Goal: Task Accomplishment & Management: Manage account settings

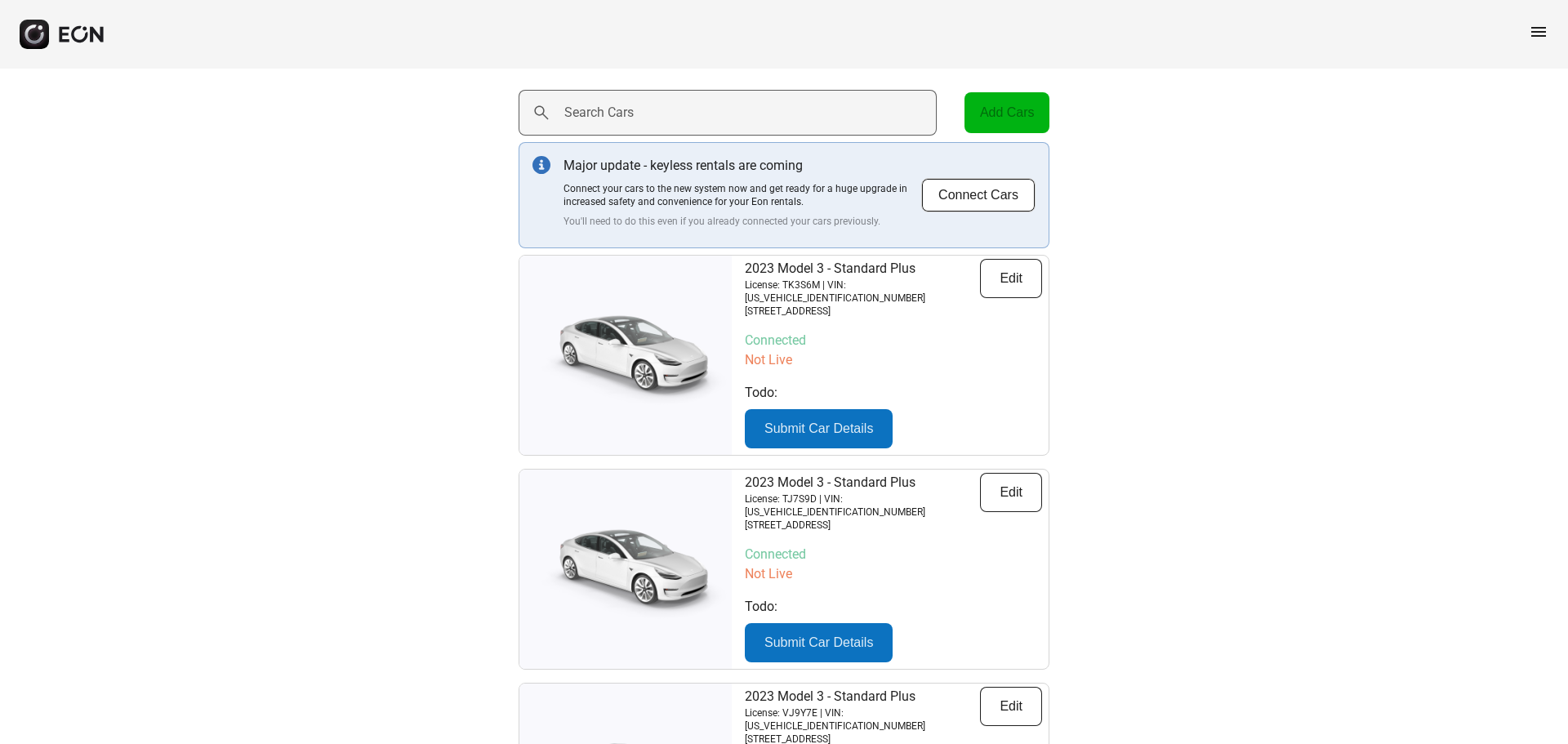
click at [609, 108] on label "Search Cars" at bounding box center [599, 112] width 69 height 19
click at [609, 108] on Cars "Search Cars" at bounding box center [728, 113] width 419 height 46
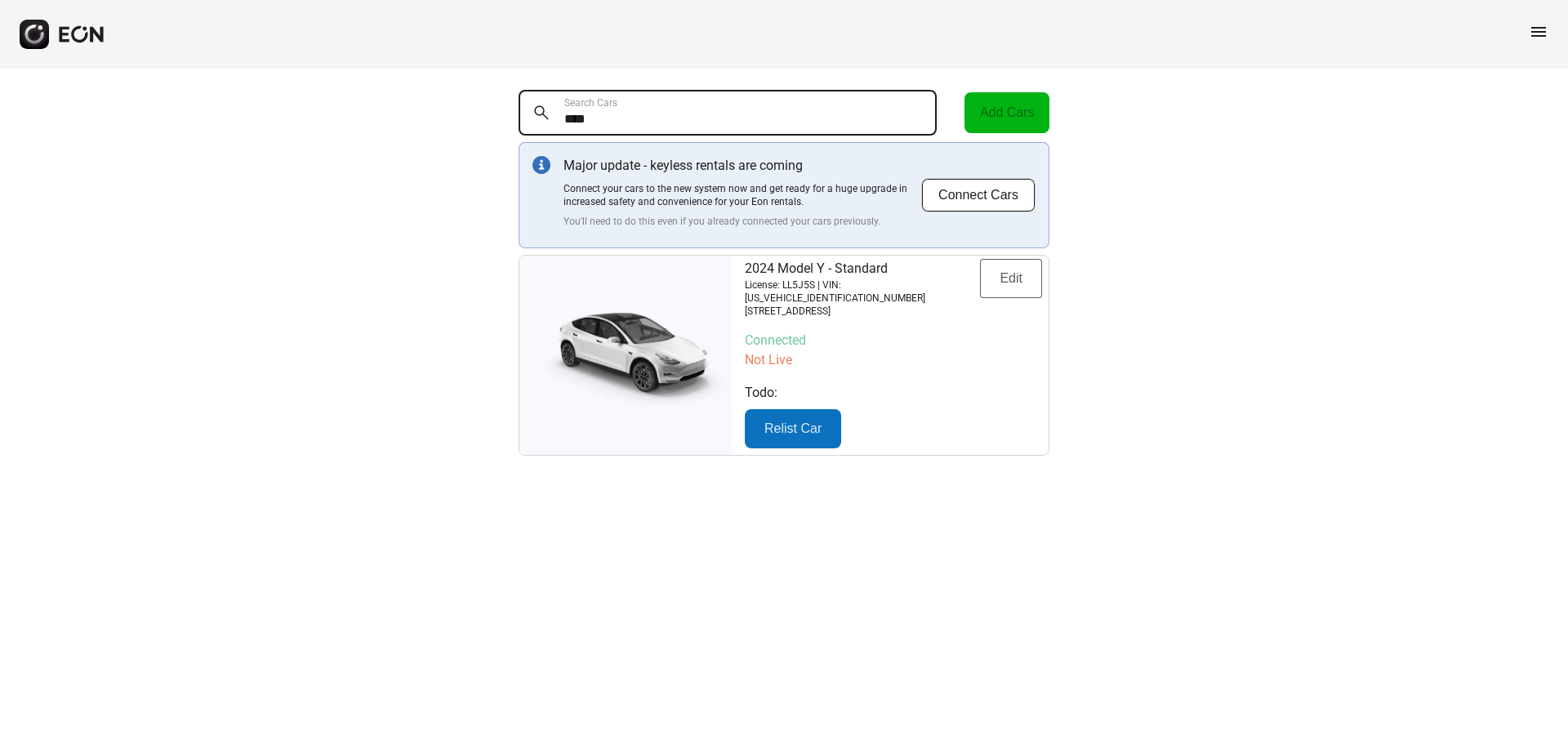
type Cars "****"
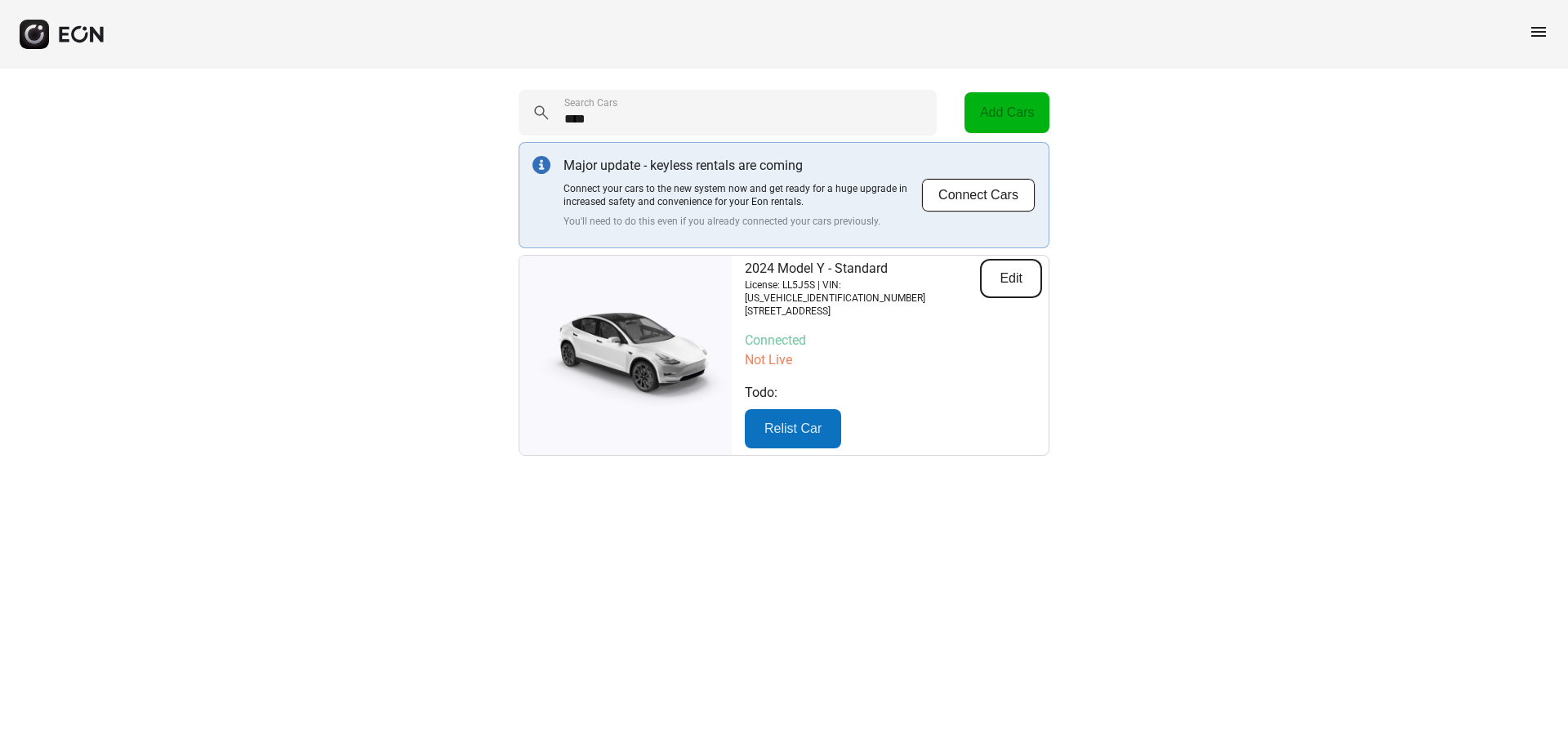
click at [1004, 270] on button "Edit" at bounding box center [1011, 278] width 62 height 39
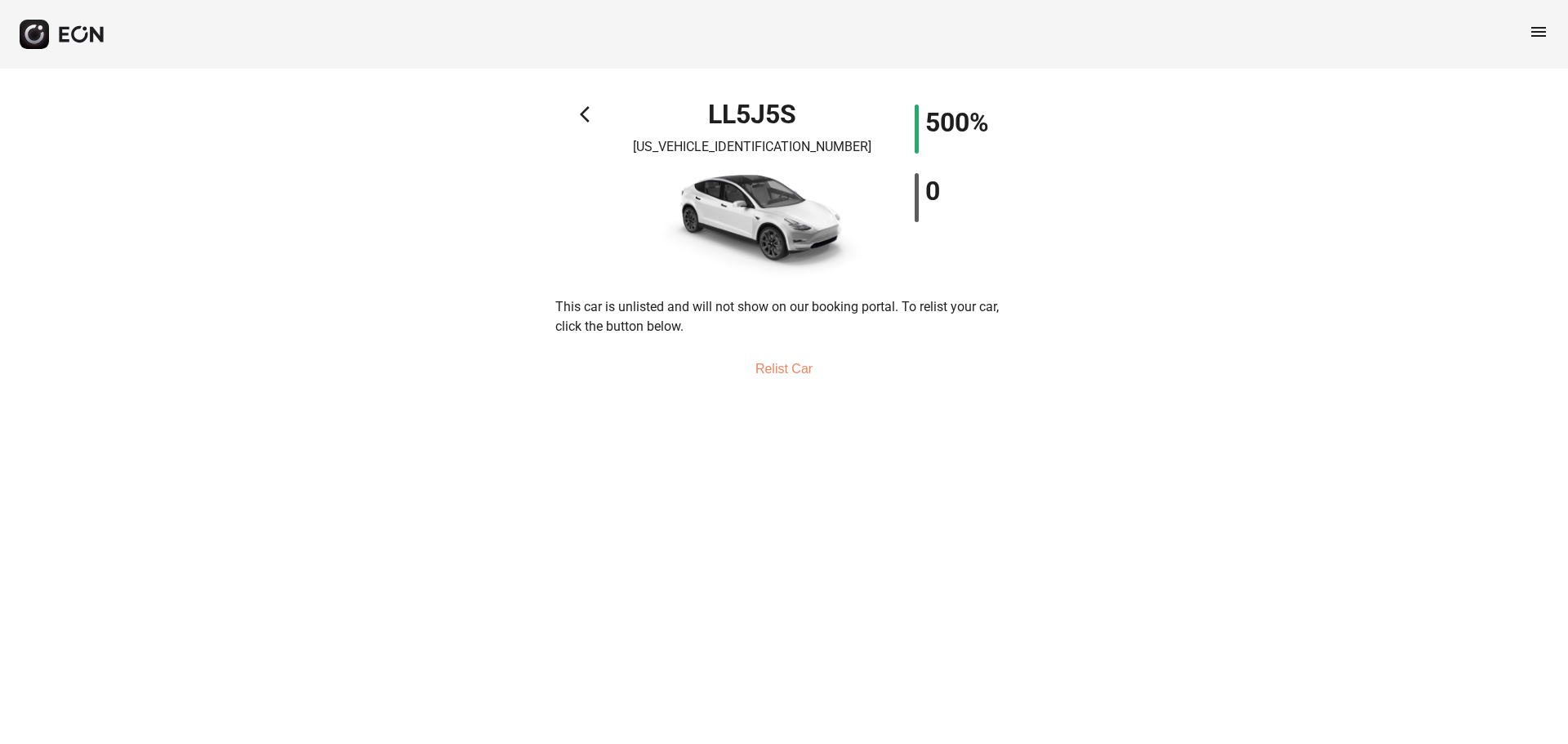
click at [775, 372] on button "Relist Car" at bounding box center [784, 369] width 97 height 39
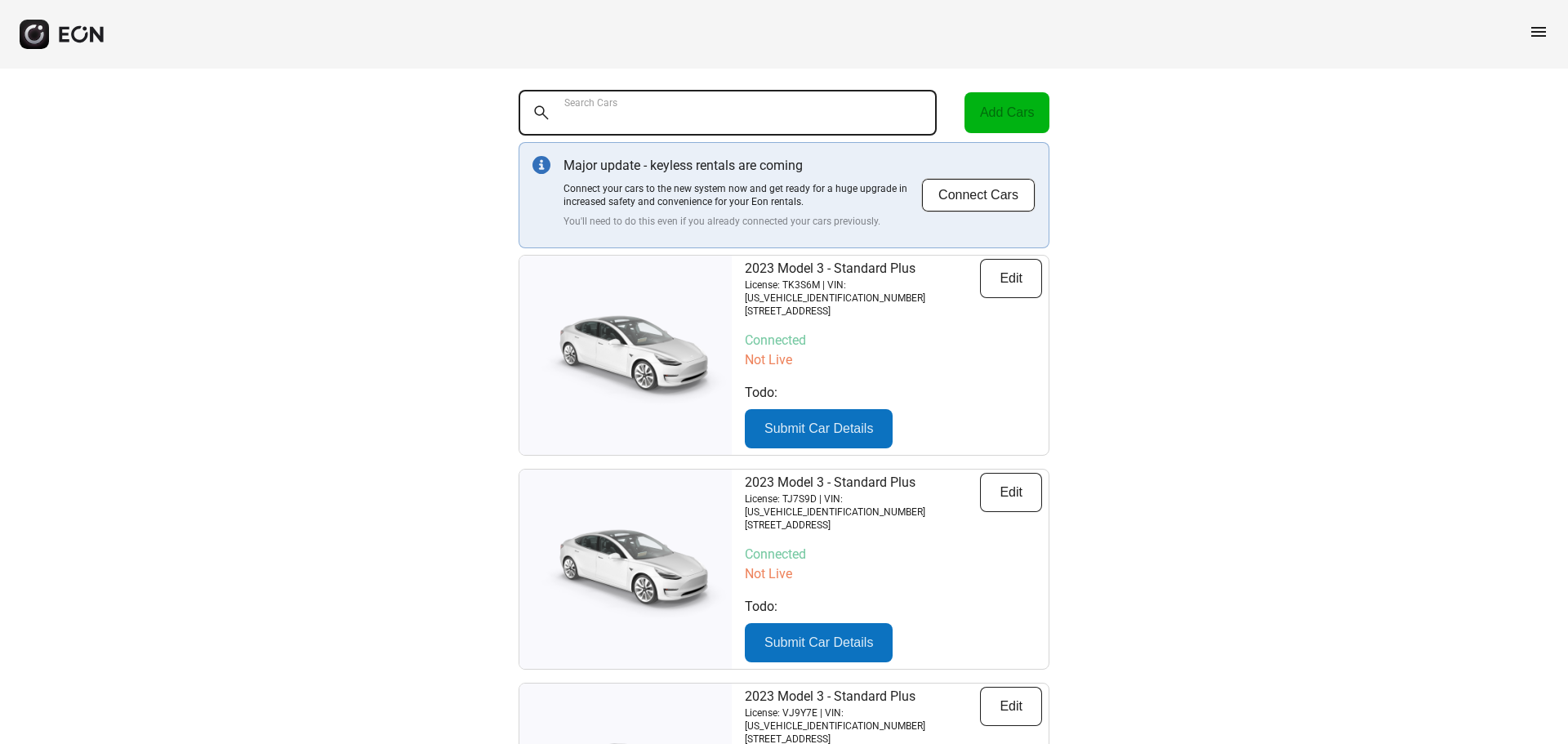
click at [690, 126] on Cars "Search Cars" at bounding box center [728, 113] width 419 height 46
type Cars "****"
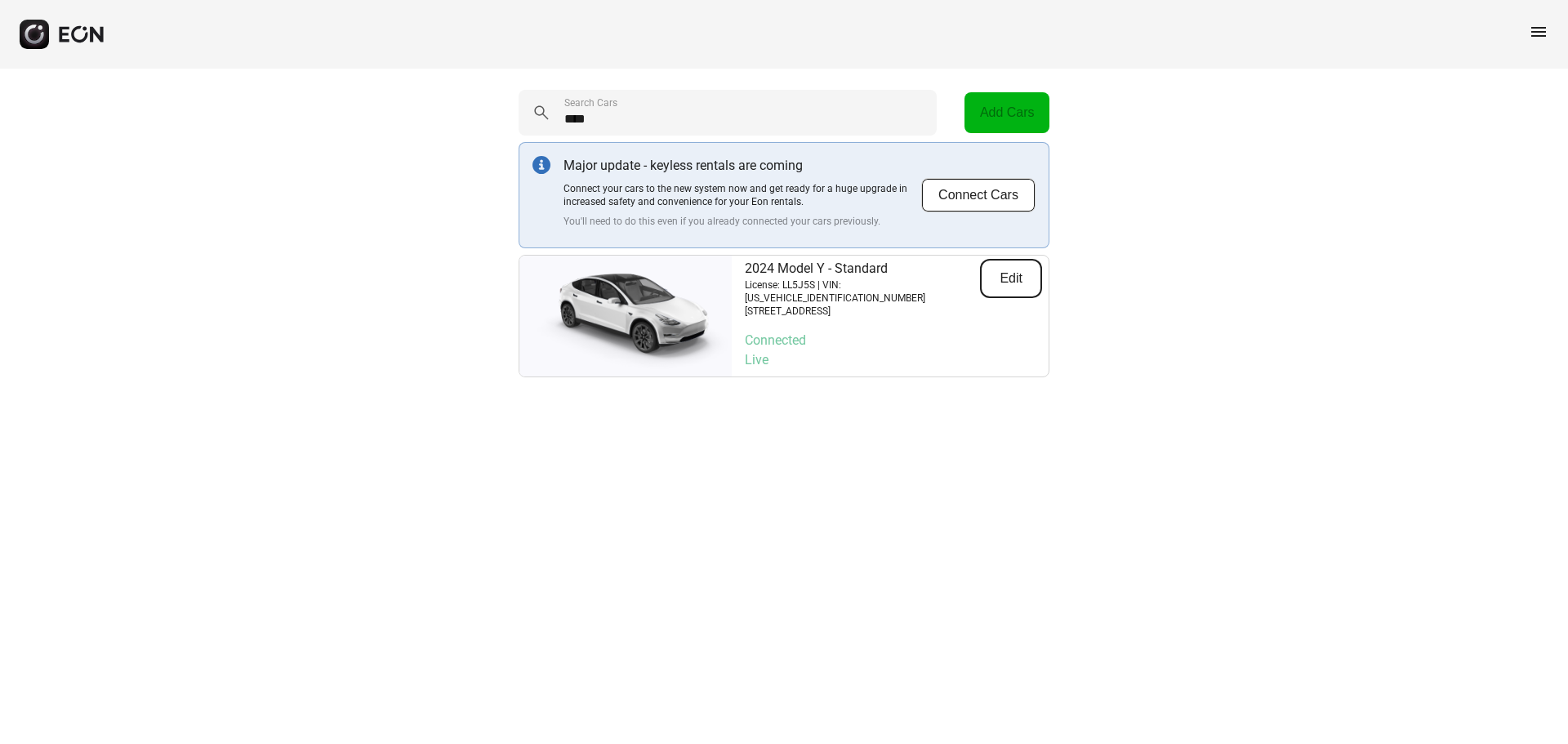
click at [981, 282] on button "Edit" at bounding box center [1011, 278] width 62 height 39
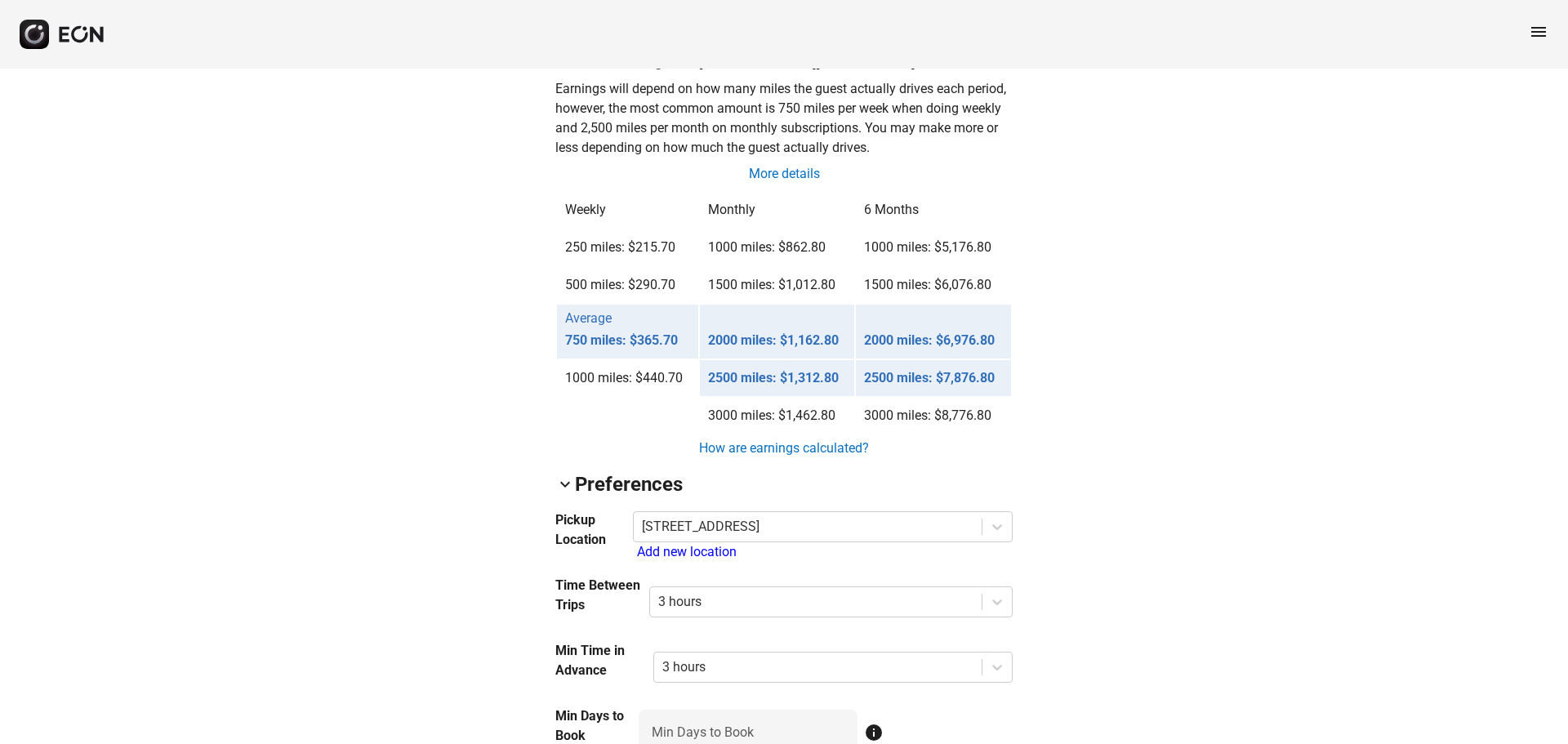
scroll to position [1470, 0]
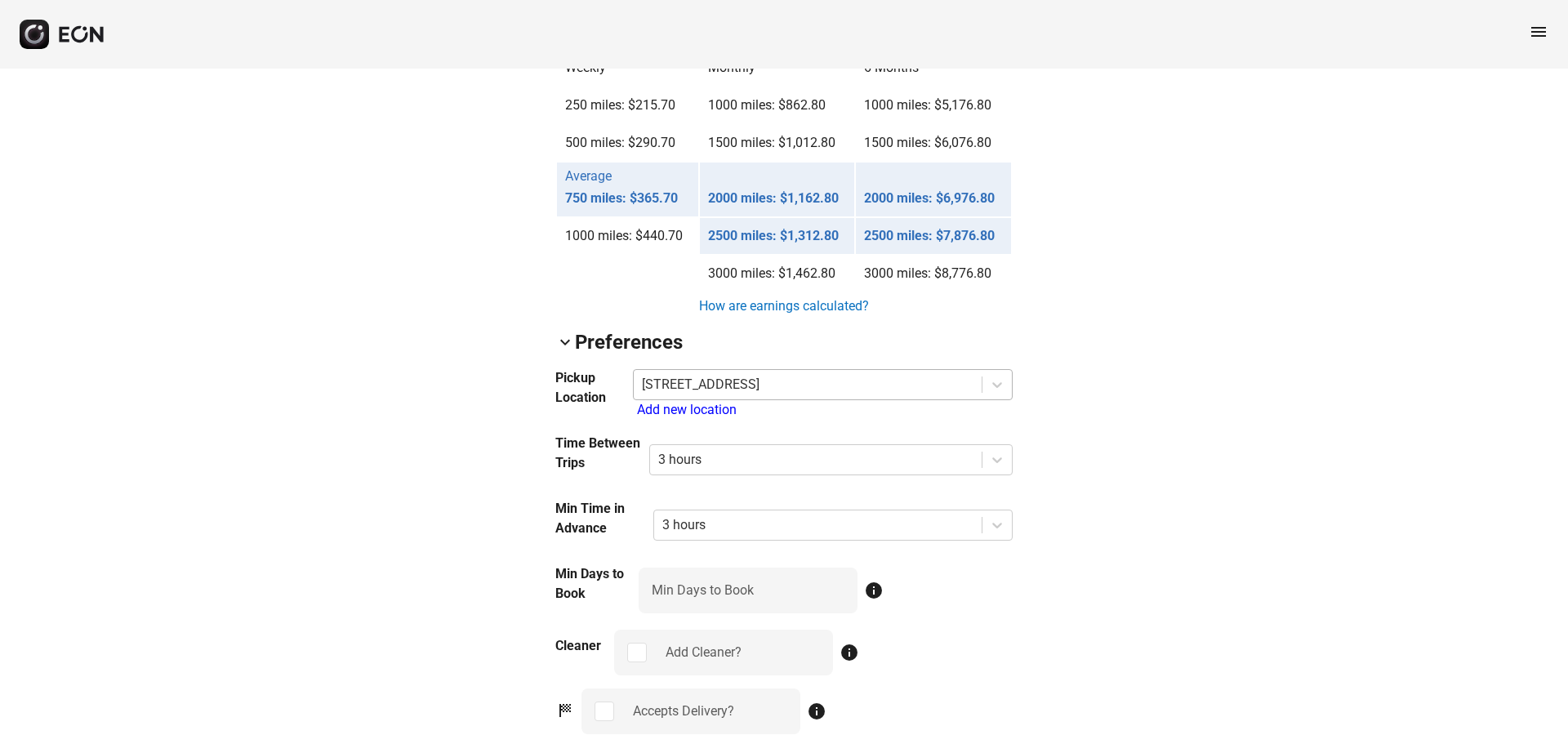
click at [897, 389] on div at bounding box center [807, 385] width 331 height 23
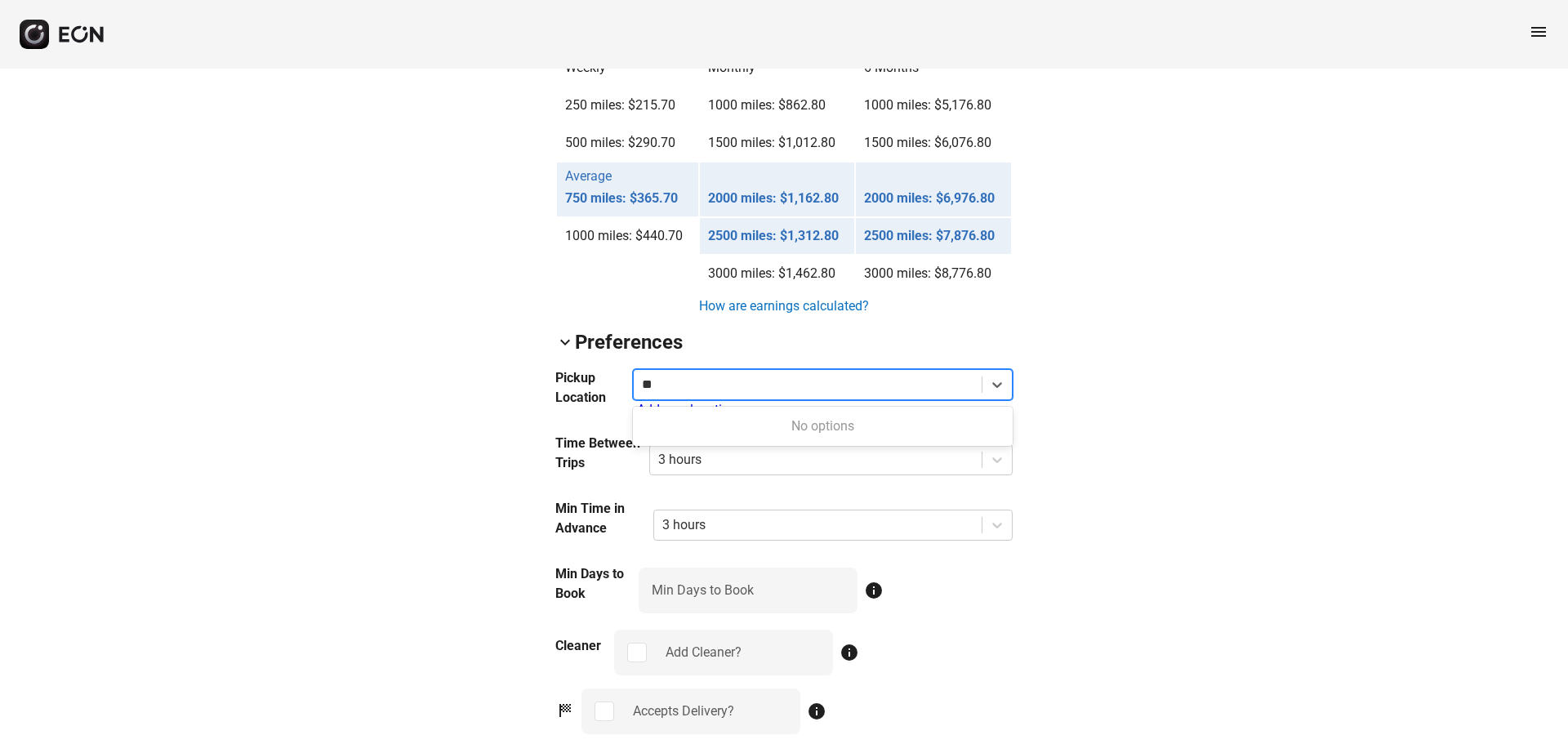
type input "*"
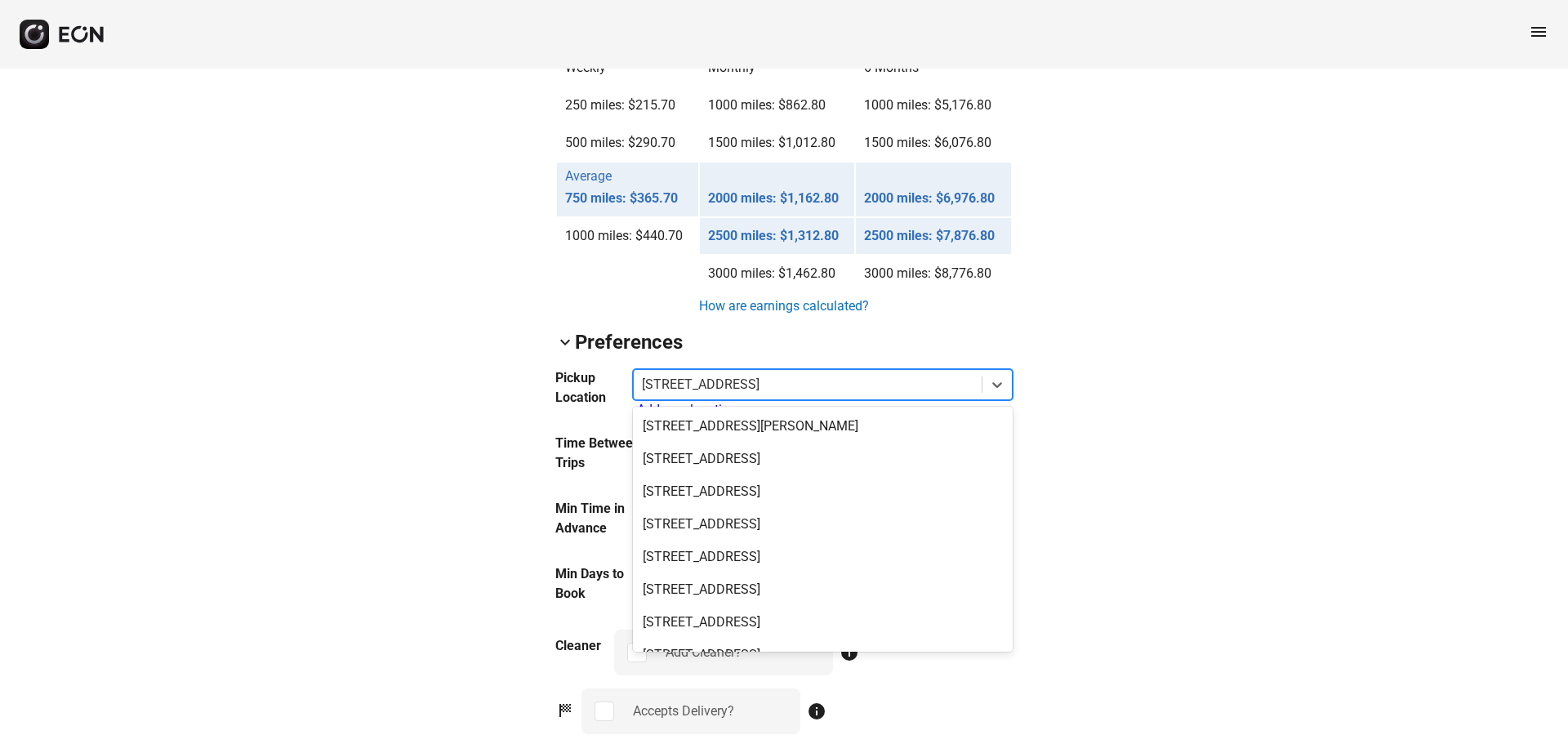
scroll to position [2379, 0]
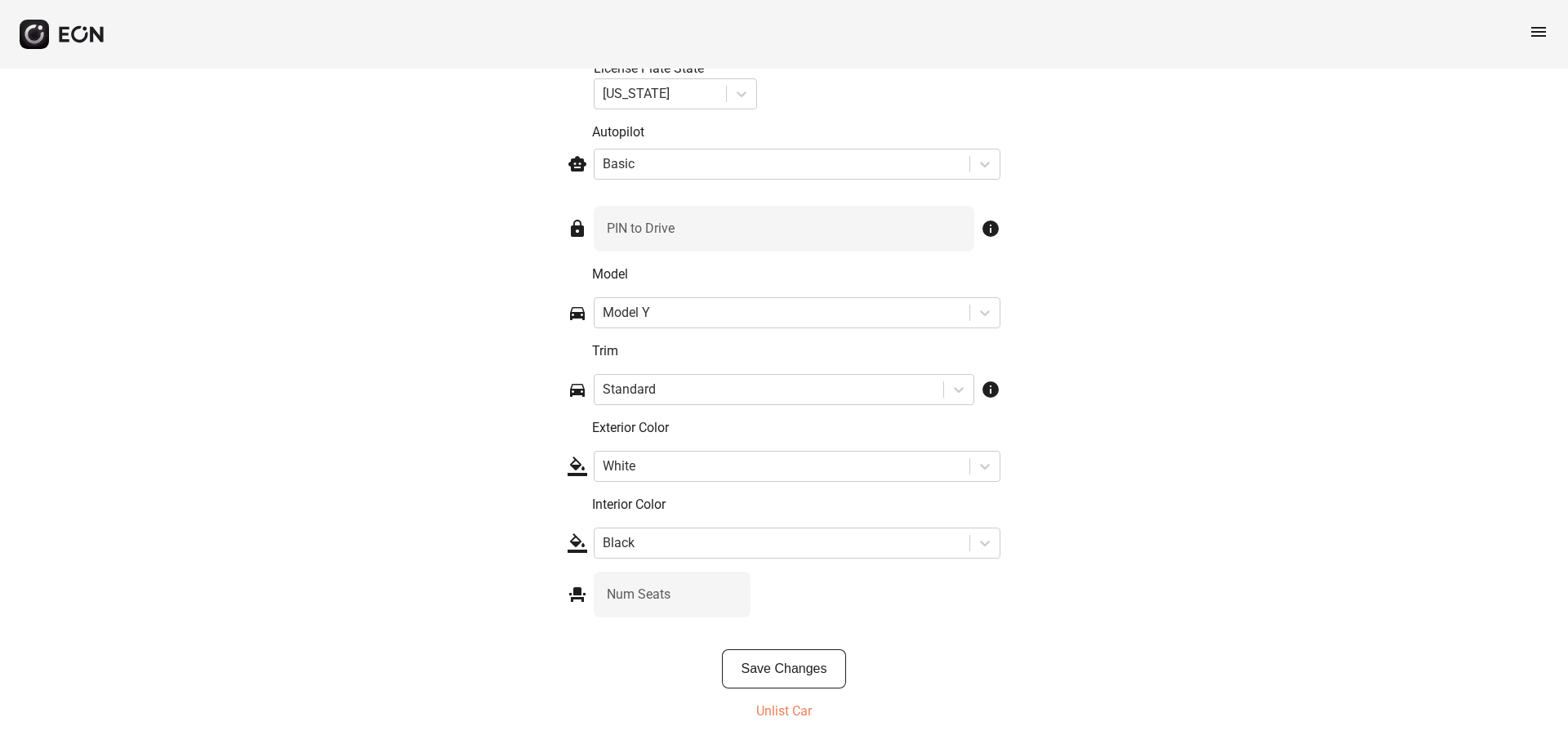
drag, startPoint x: 777, startPoint y: 705, endPoint x: 852, endPoint y: 64, distance: 645.4
click at [778, 705] on p "Unlist Car" at bounding box center [784, 711] width 56 height 19
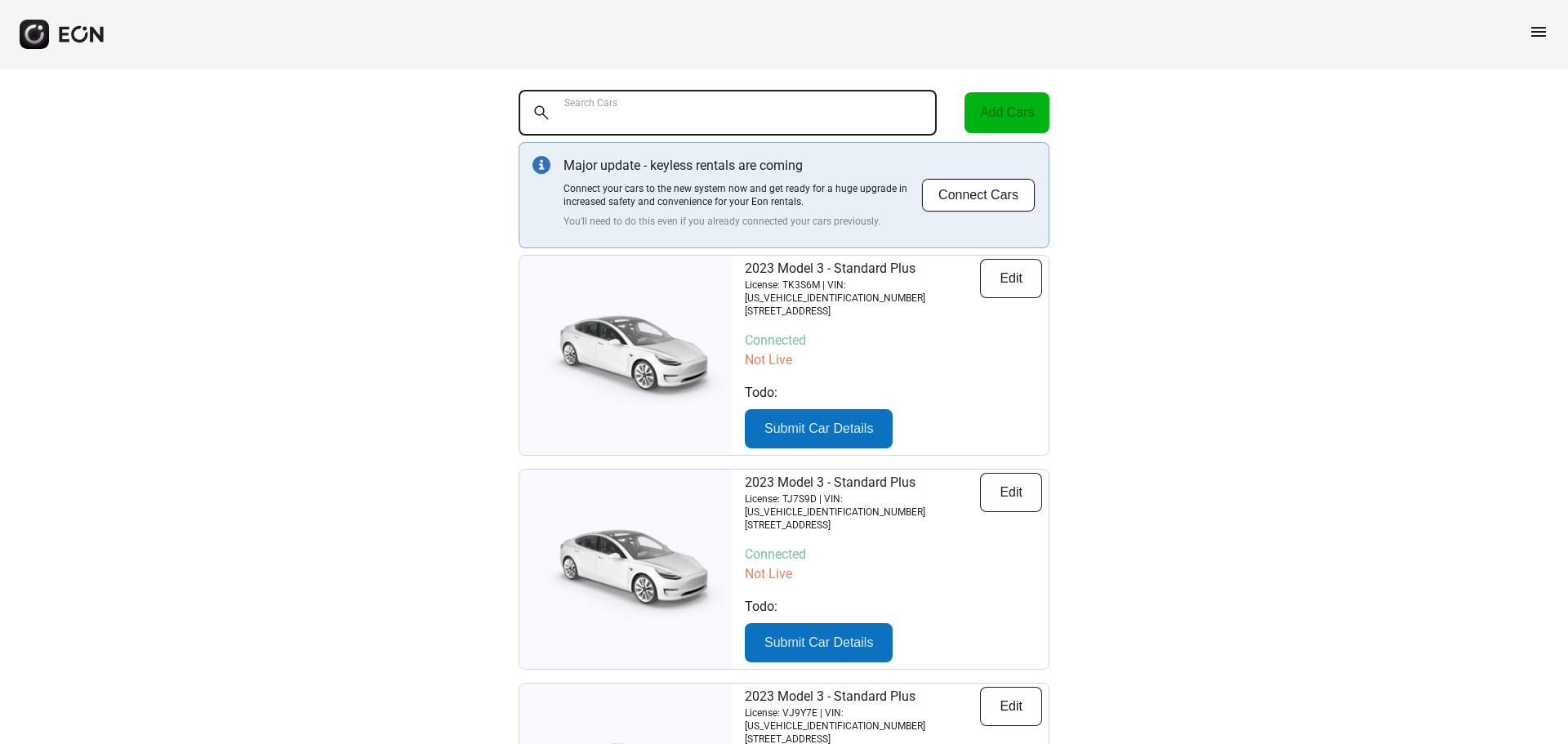
click at [679, 110] on Cars "Search Cars" at bounding box center [728, 113] width 419 height 46
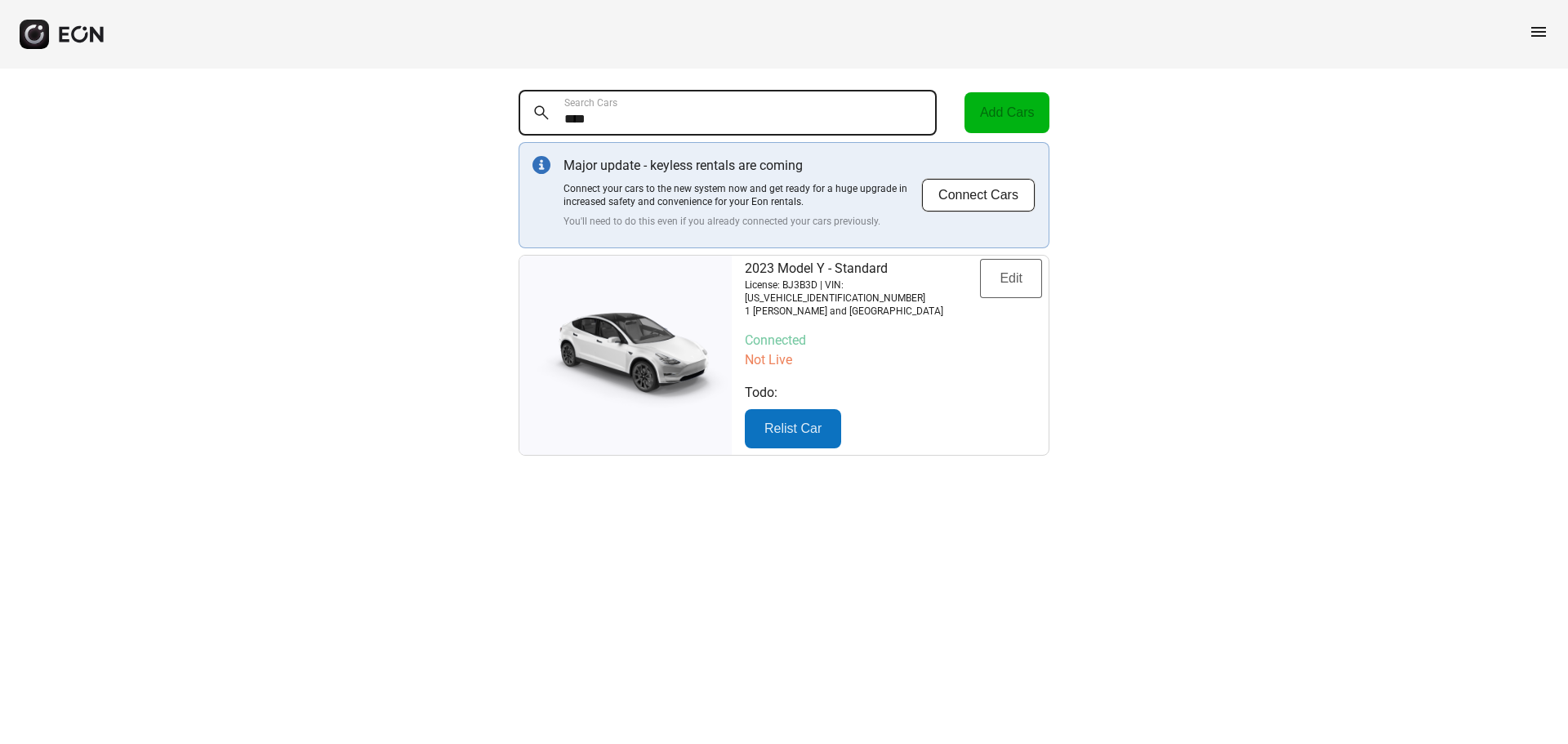
type Cars "****"
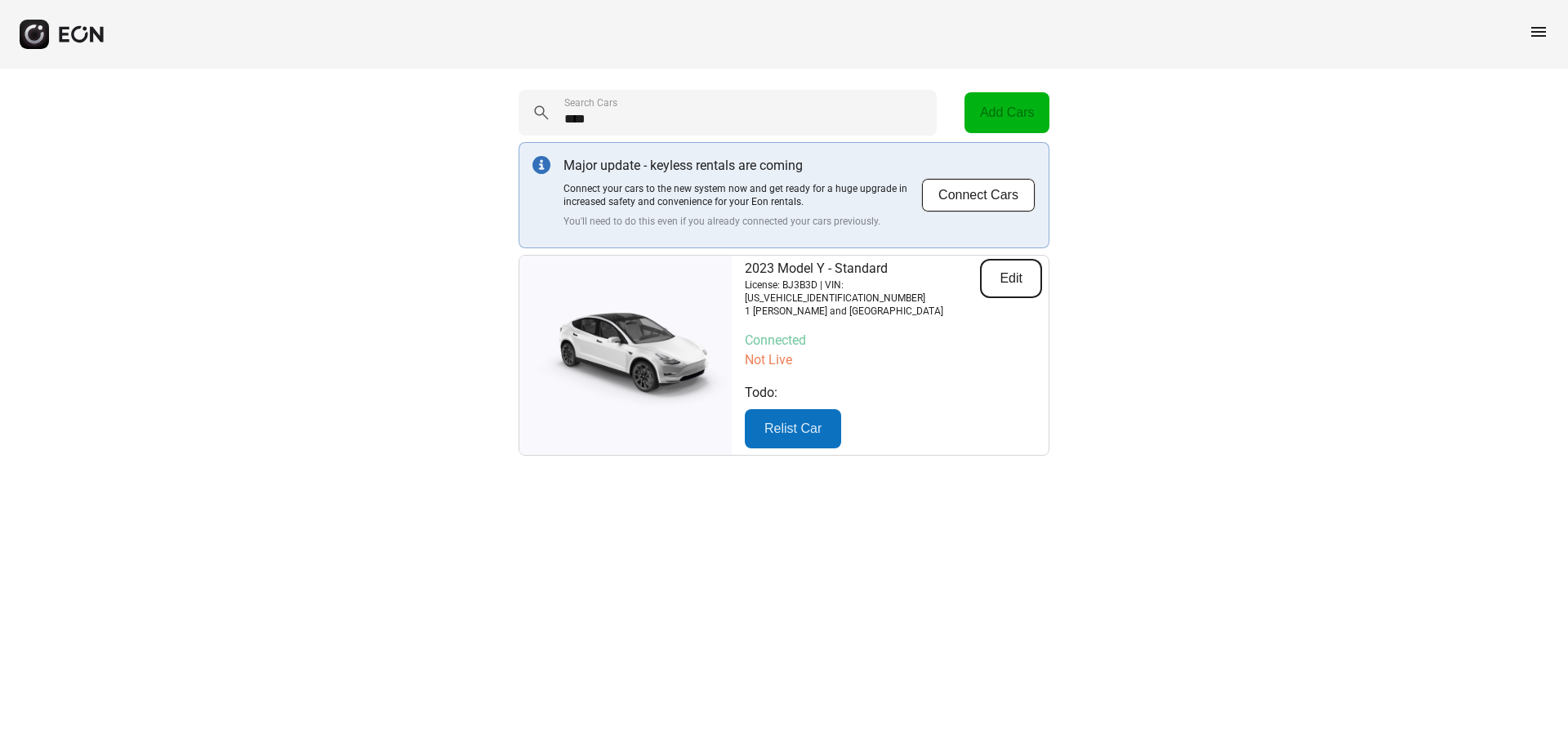
click at [1005, 273] on button "Edit" at bounding box center [1011, 278] width 62 height 39
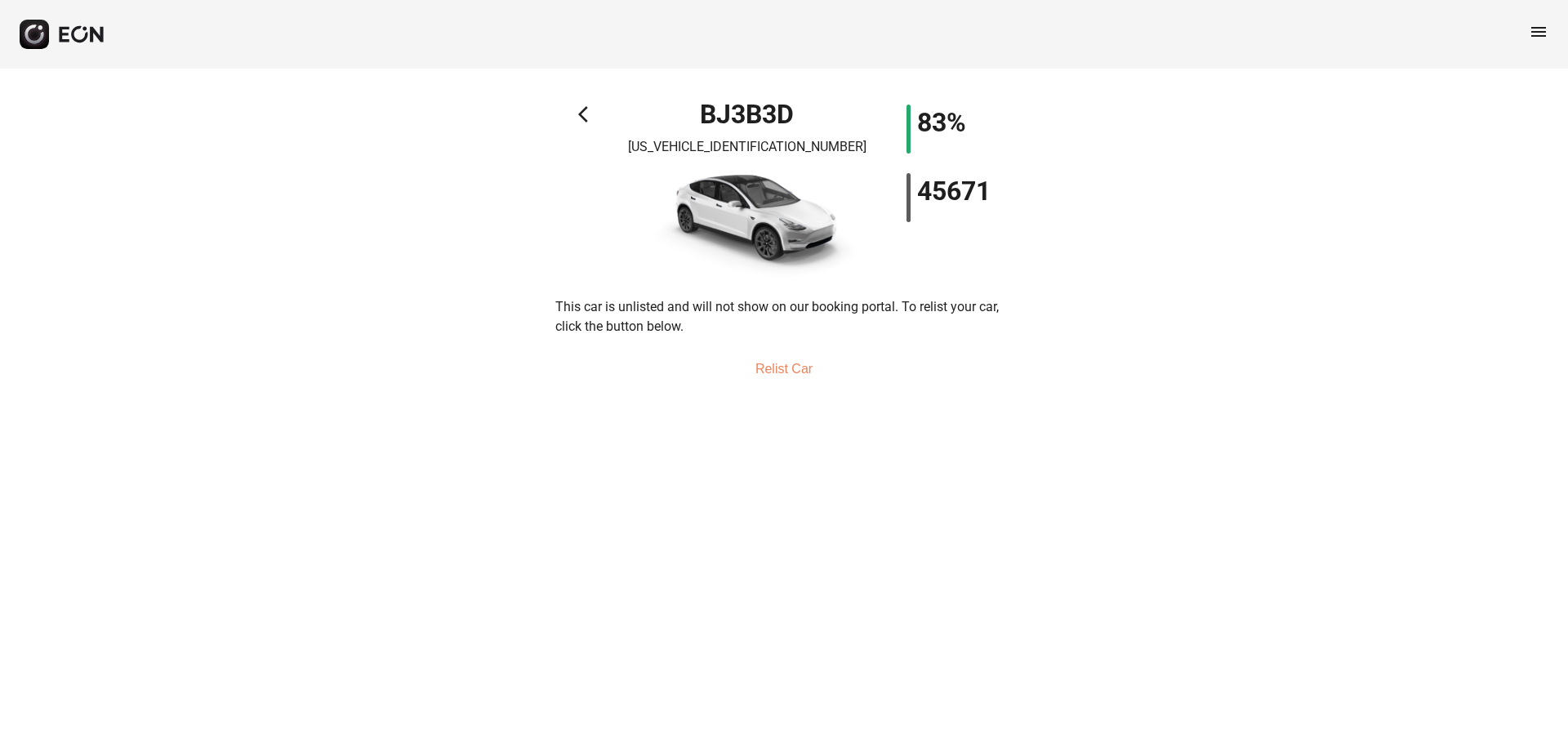
click at [584, 101] on div "arrow_back_ios BJ3B3D [US_VEHICLE_IDENTIFICATION_NUMBER] 83% 45671 This car is …" at bounding box center [784, 237] width 458 height 304
click at [589, 112] on span "arrow_back_ios" at bounding box center [588, 114] width 19 height 19
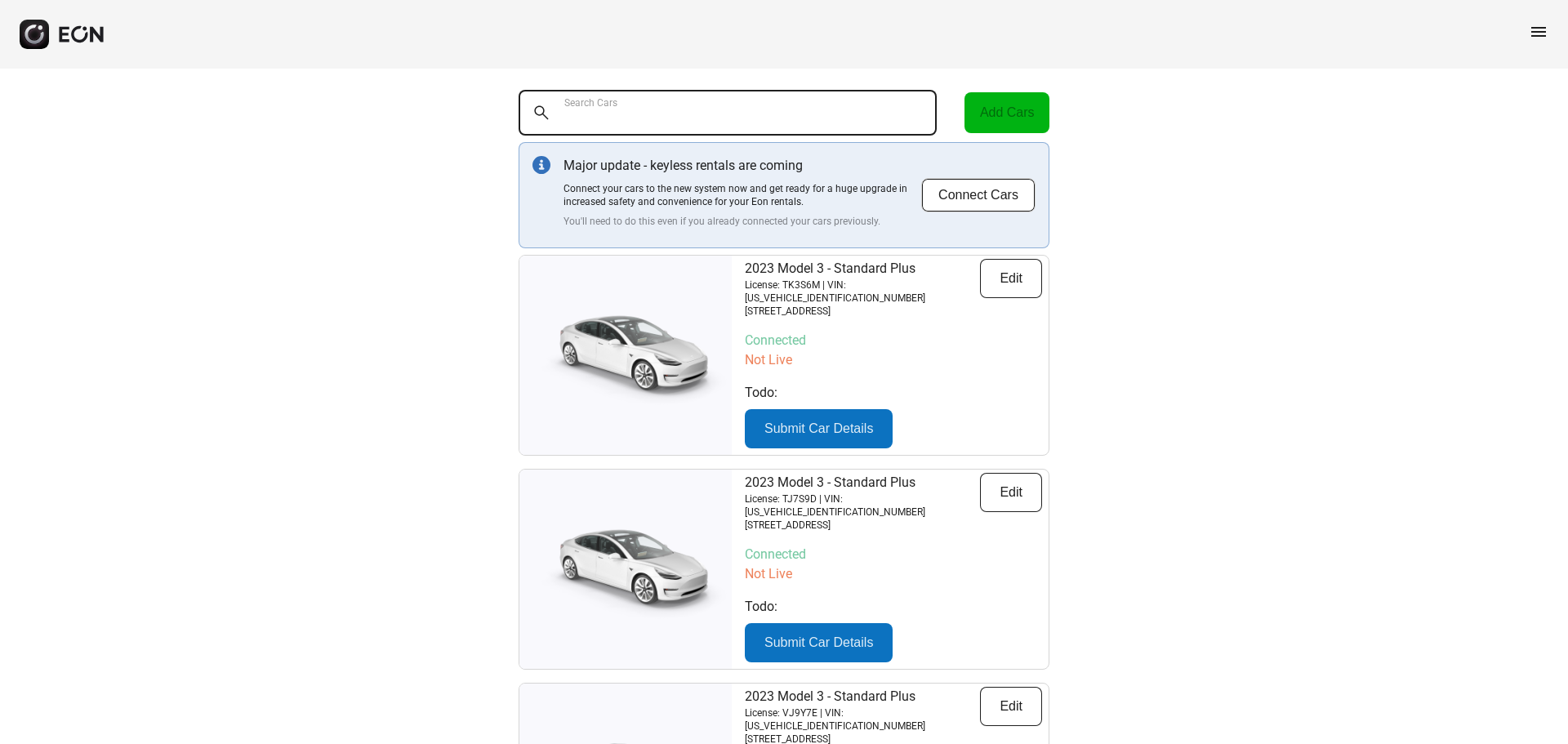
click at [763, 105] on Cars "Search Cars" at bounding box center [728, 113] width 419 height 46
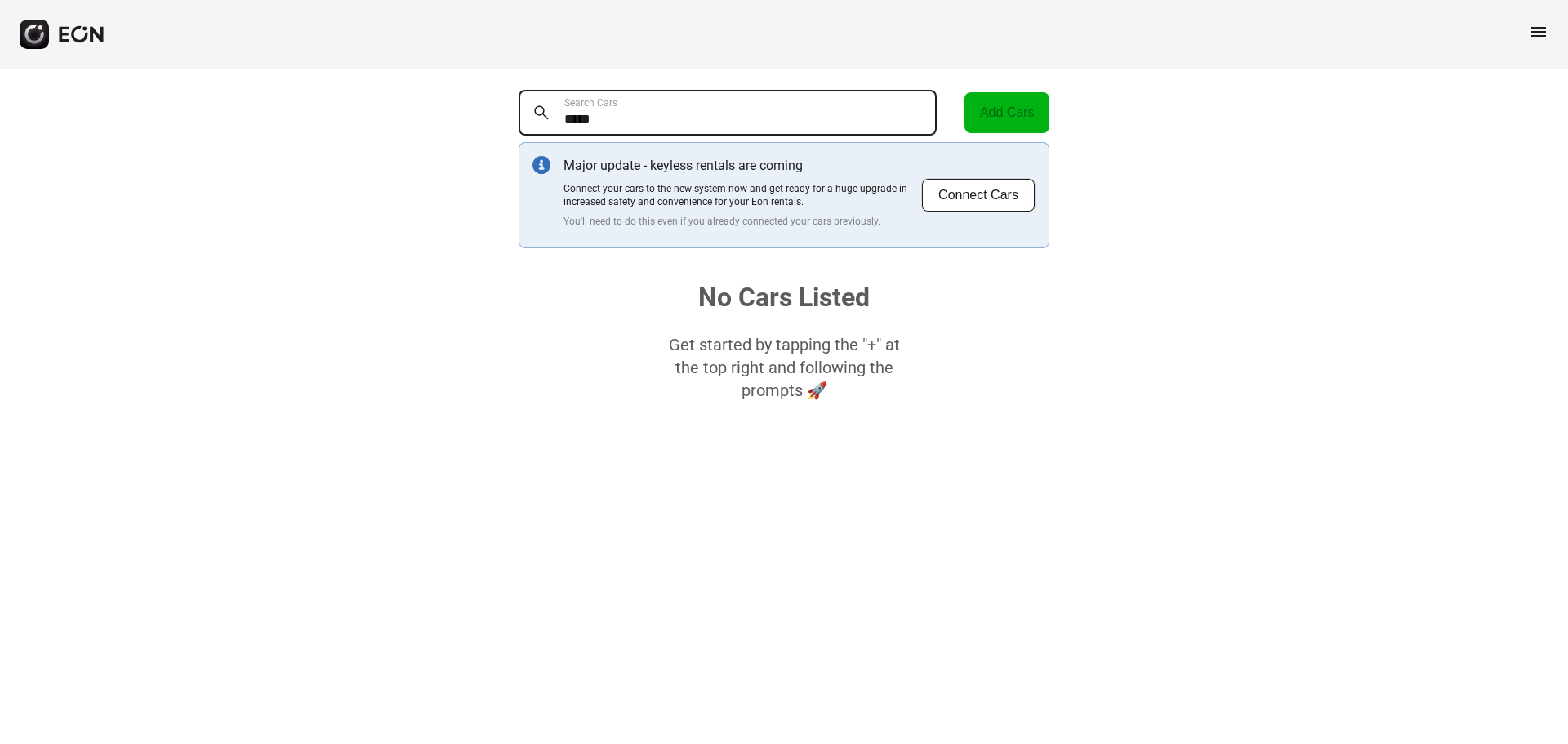
drag, startPoint x: 695, startPoint y: 120, endPoint x: 529, endPoint y: 129, distance: 166.2
click at [529, 129] on Cars "*****" at bounding box center [728, 113] width 419 height 46
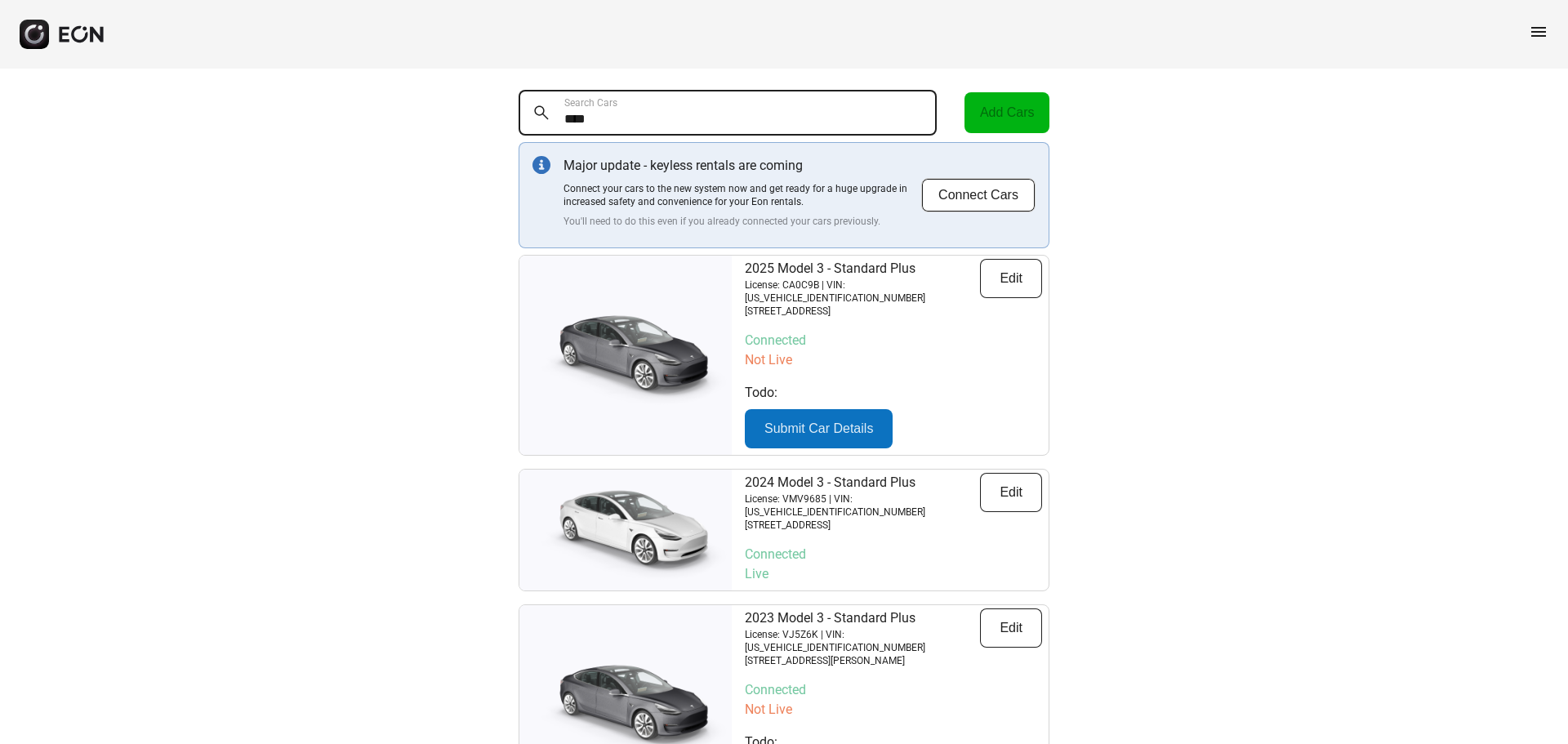
click at [567, 120] on Cars "****" at bounding box center [728, 113] width 419 height 46
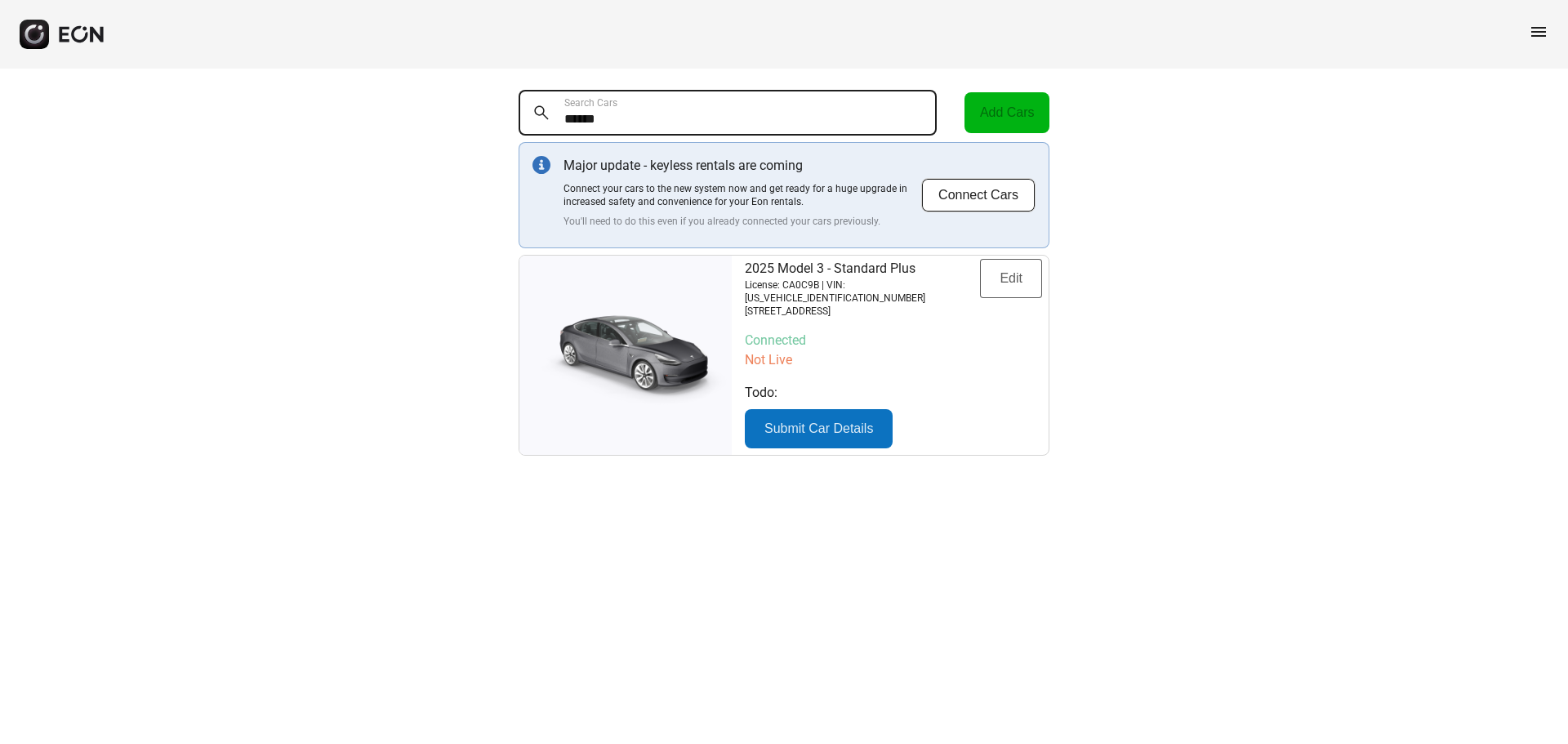
type Cars "******"
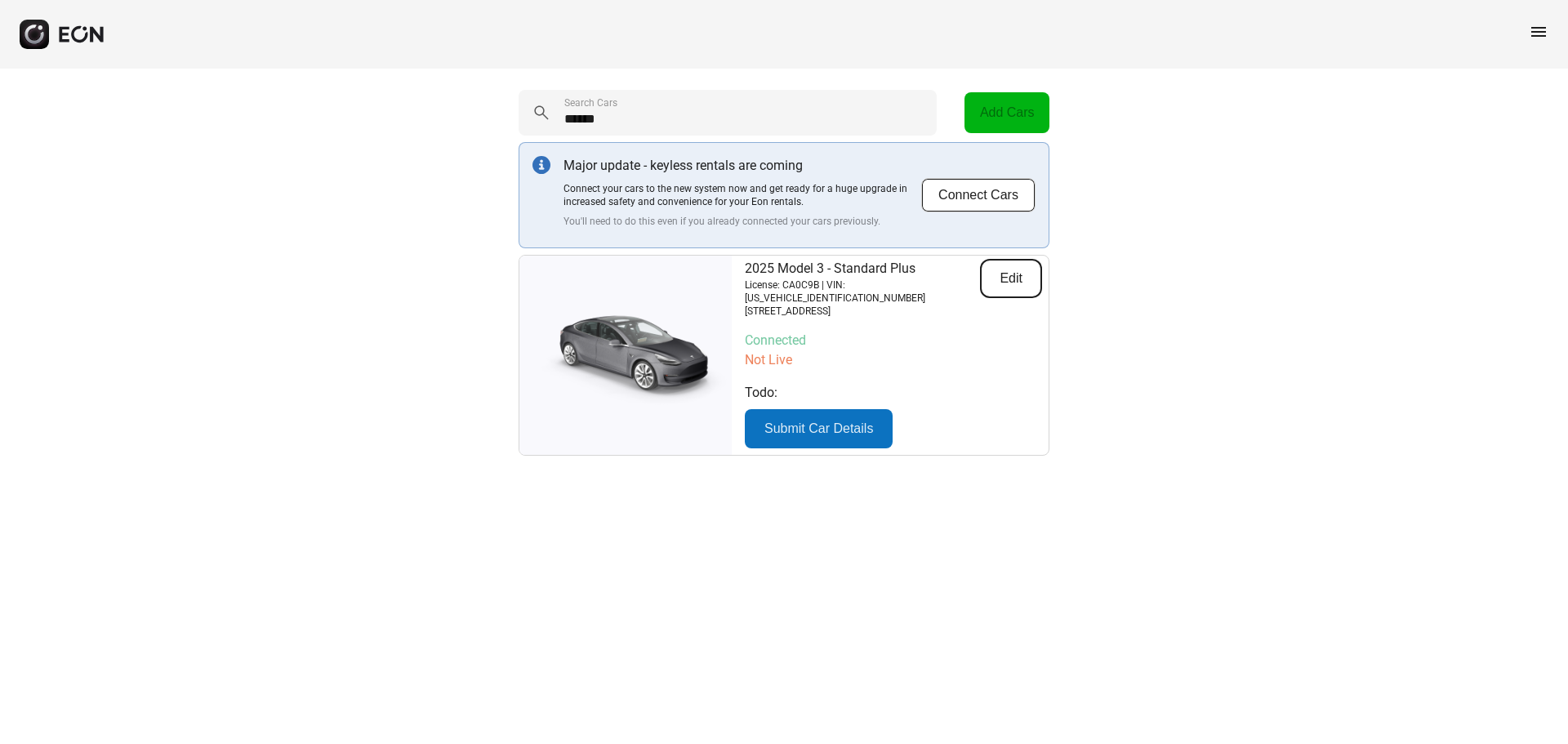
click at [1010, 275] on button "Edit" at bounding box center [1011, 278] width 62 height 39
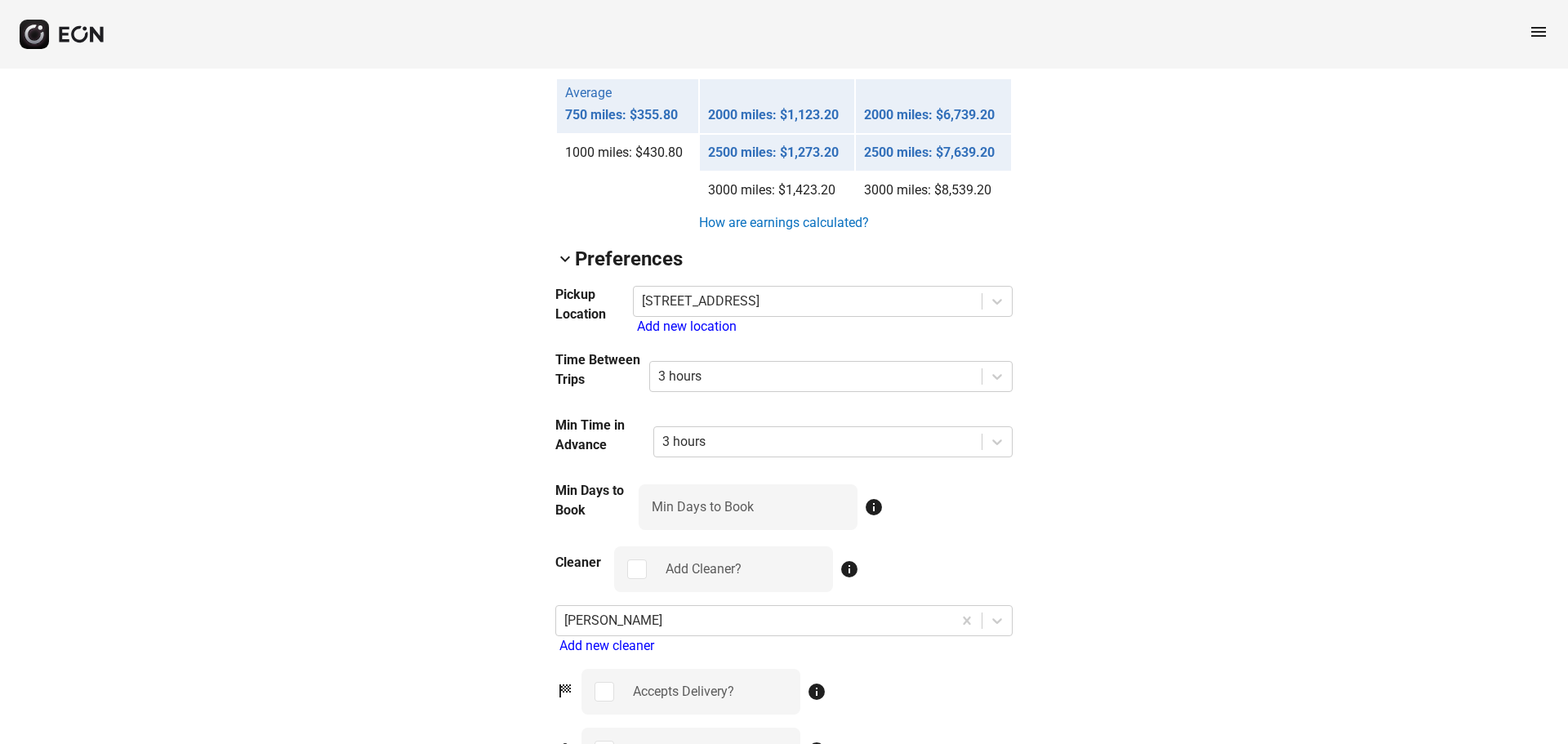
scroll to position [1634, 0]
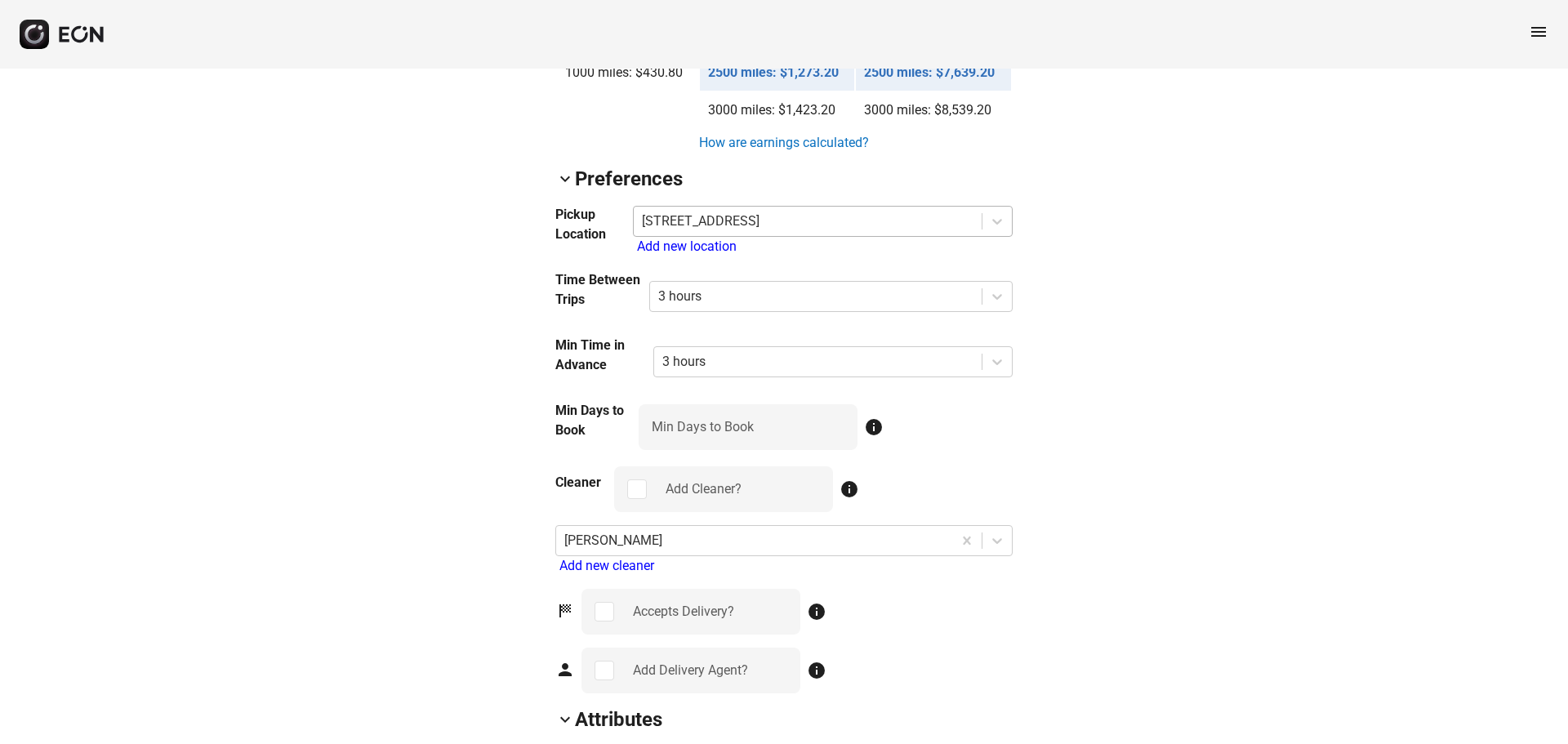
click at [869, 228] on div at bounding box center [807, 221] width 331 height 23
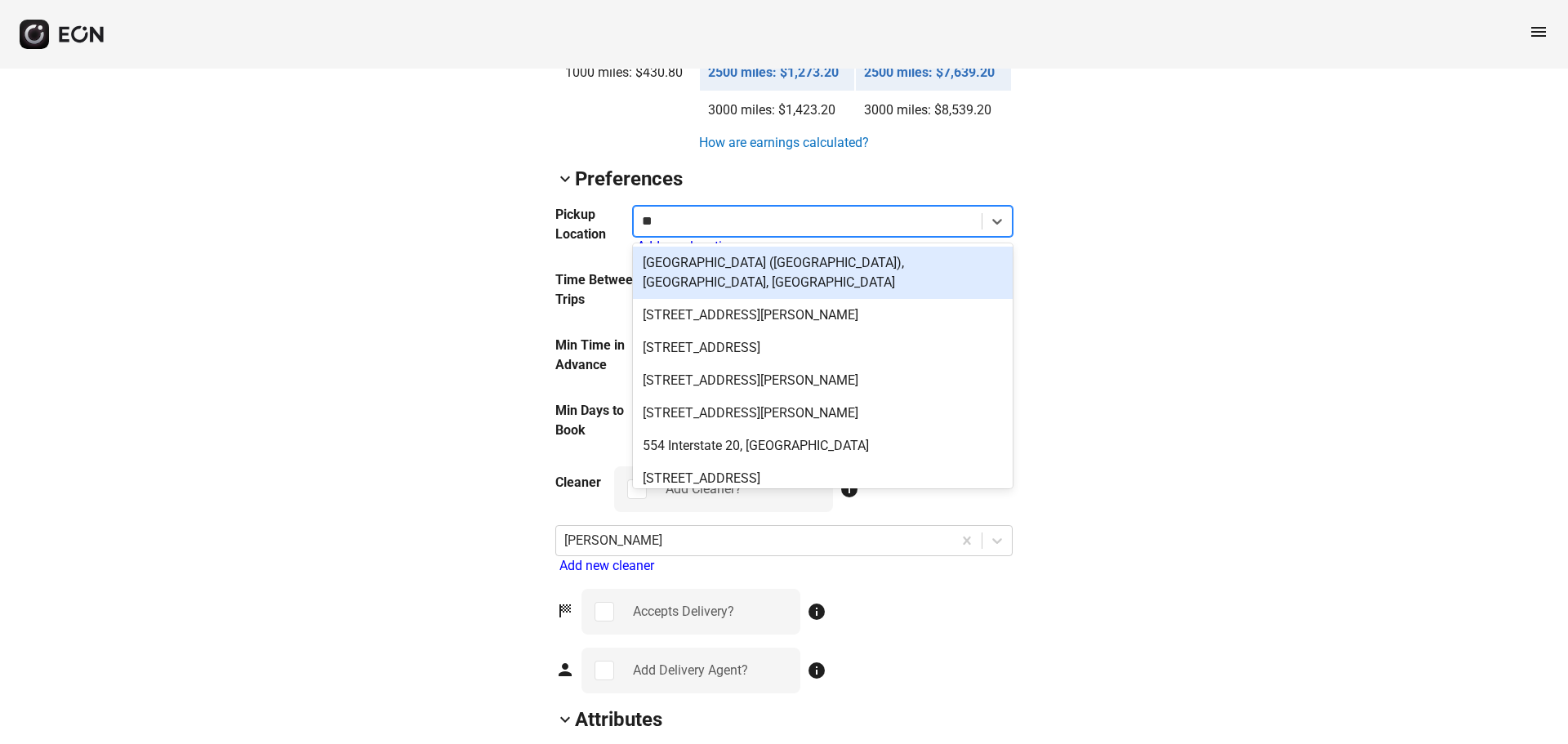
type input "*"
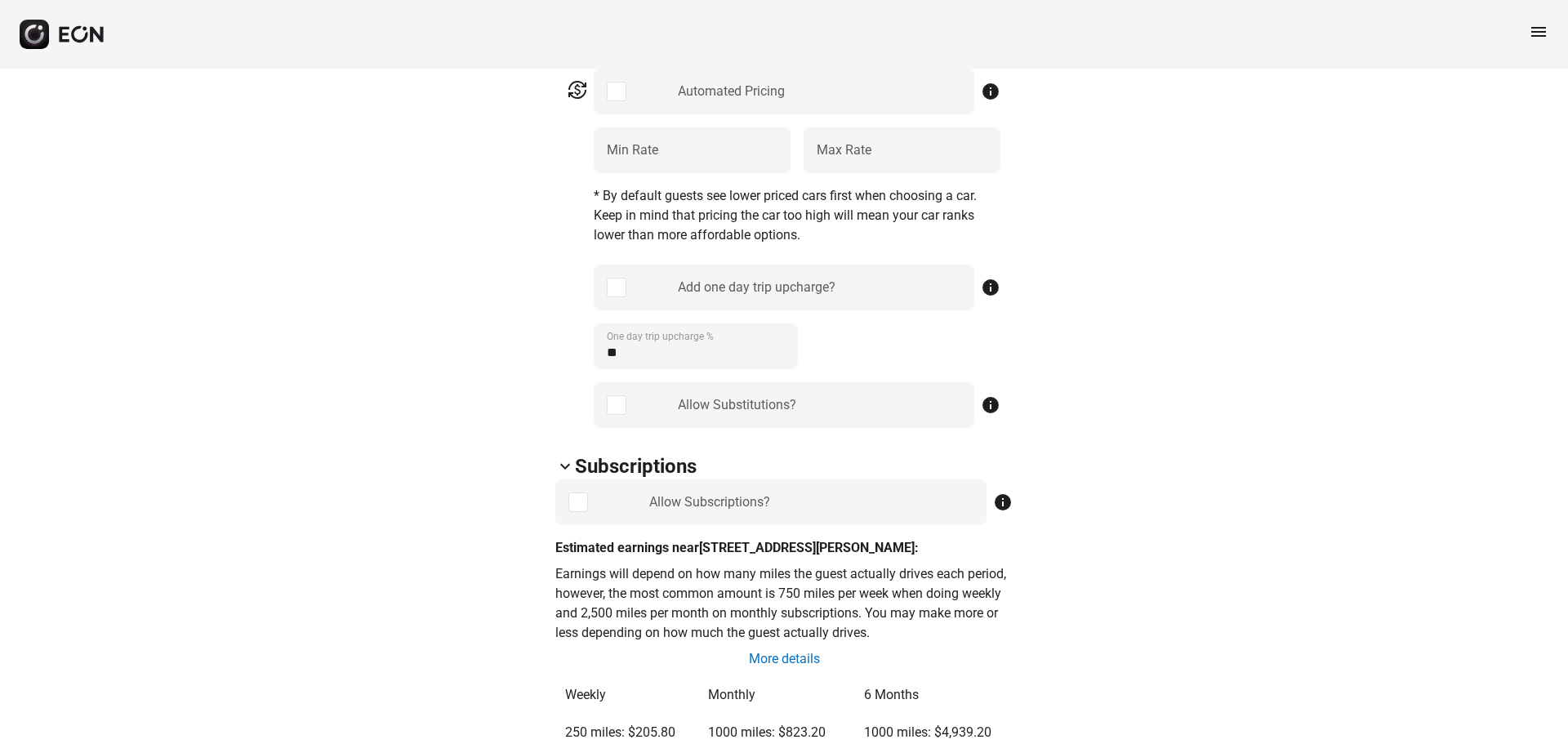
scroll to position [0, 0]
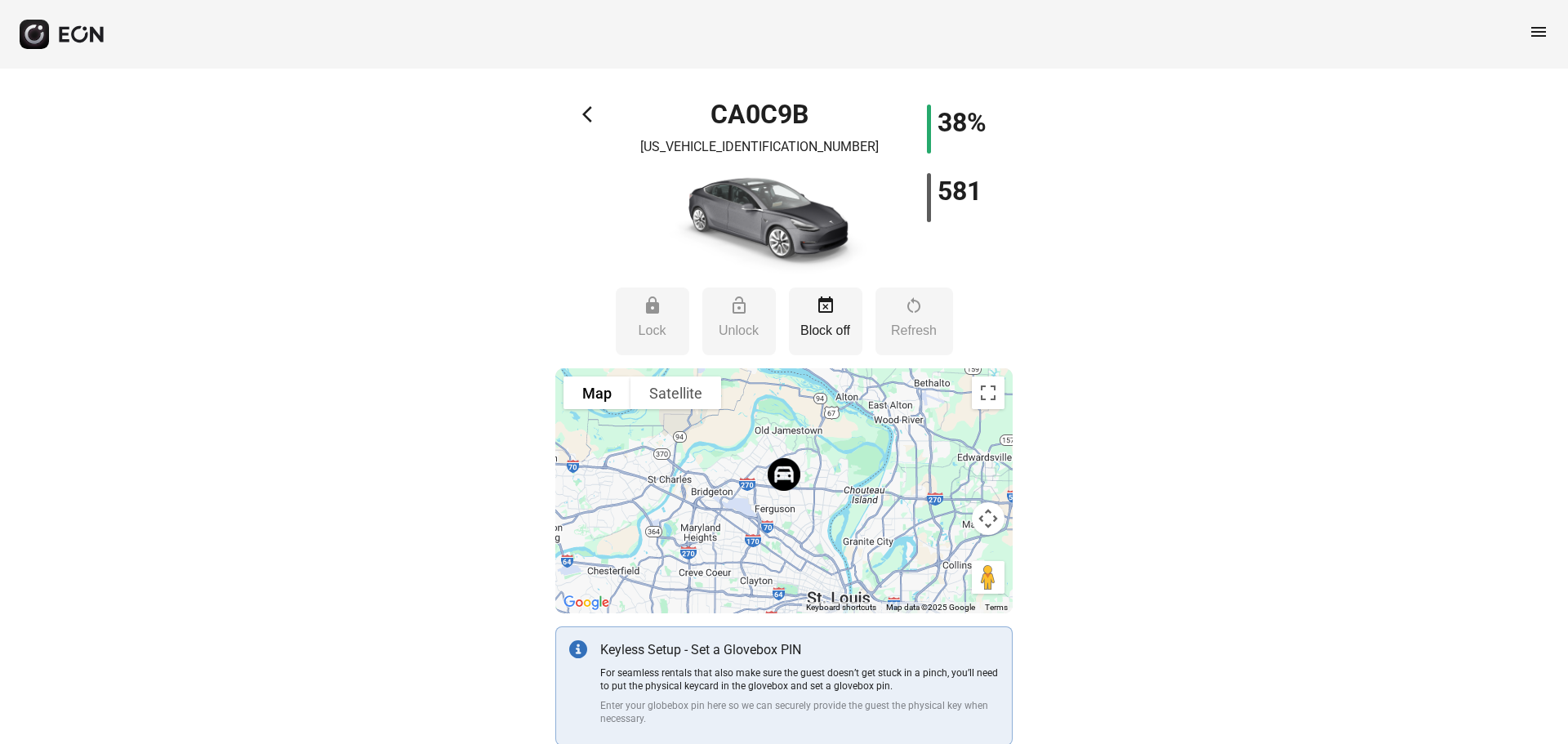
click at [594, 118] on span "arrow_back_ios" at bounding box center [592, 114] width 19 height 19
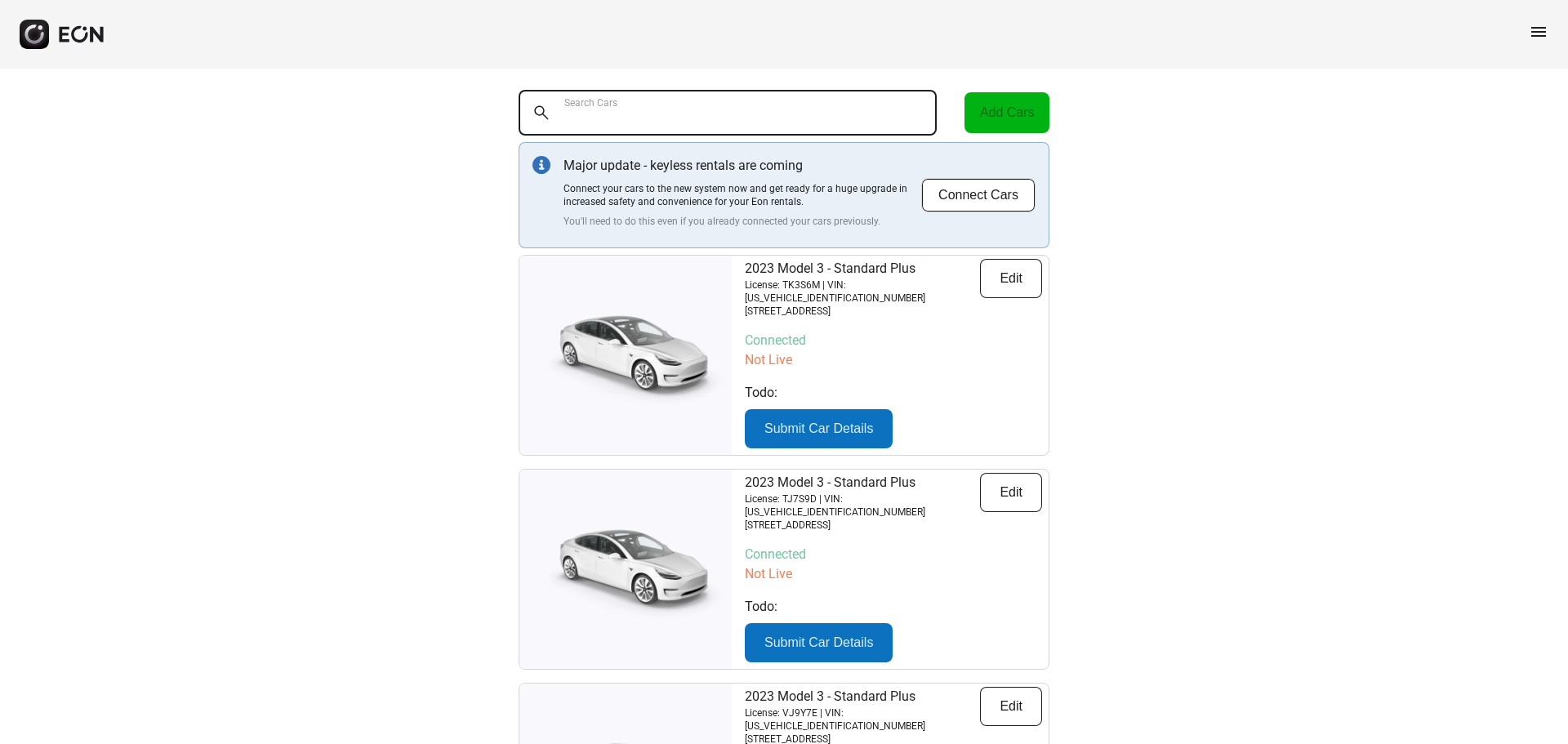
click at [724, 102] on Cars "Search Cars" at bounding box center [728, 113] width 419 height 46
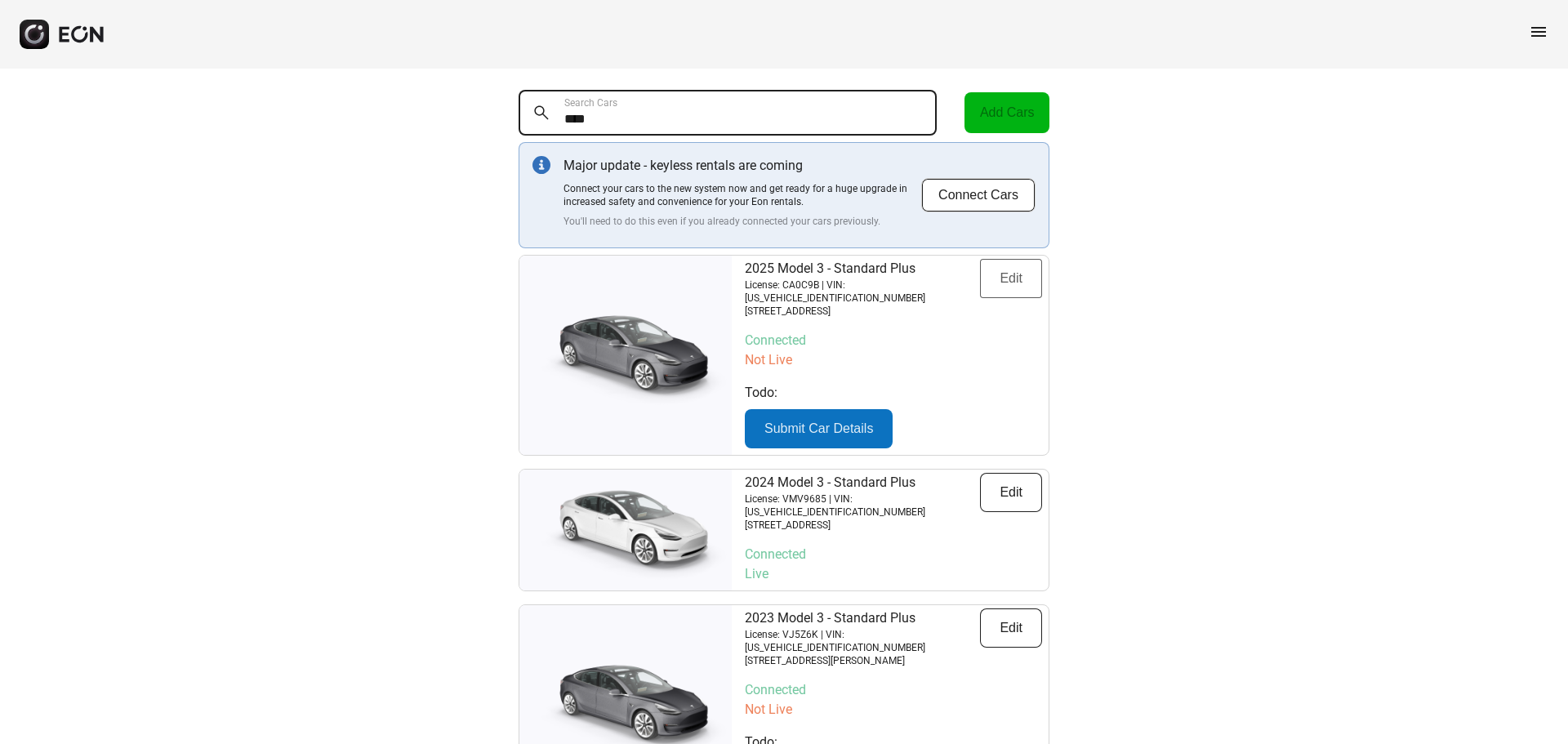
type Cars "****"
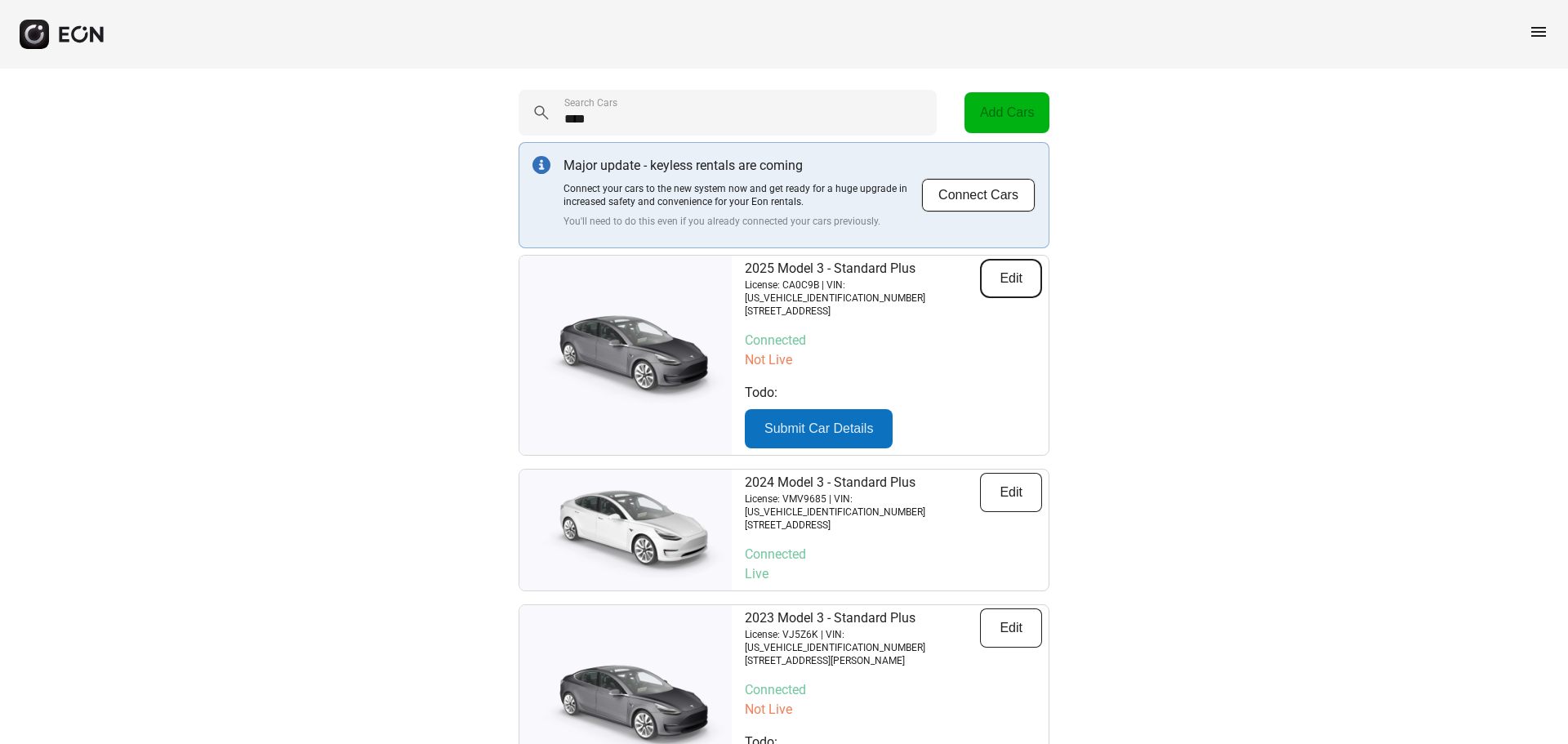
click at [1011, 283] on button "Edit" at bounding box center [1011, 278] width 62 height 39
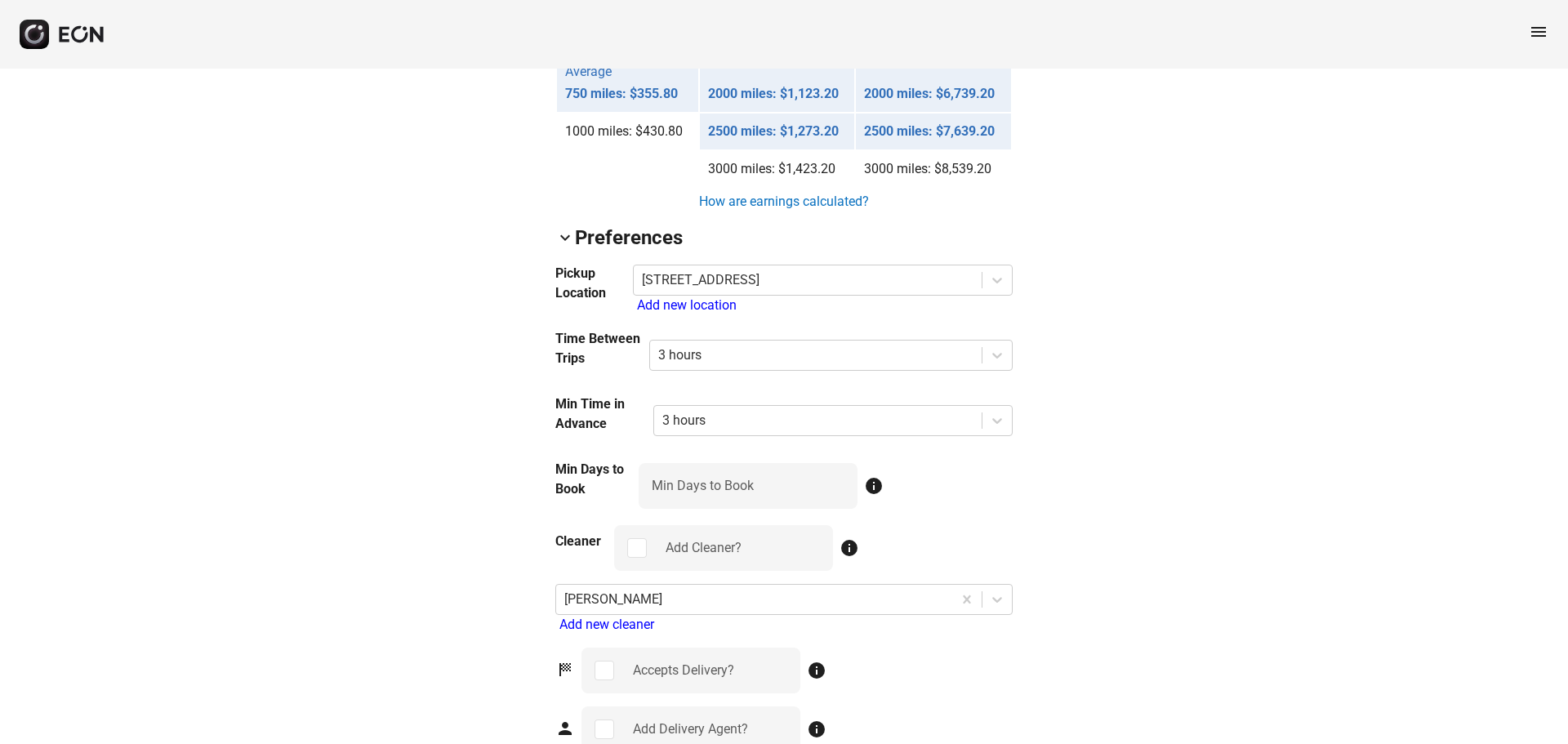
scroll to position [1634, 0]
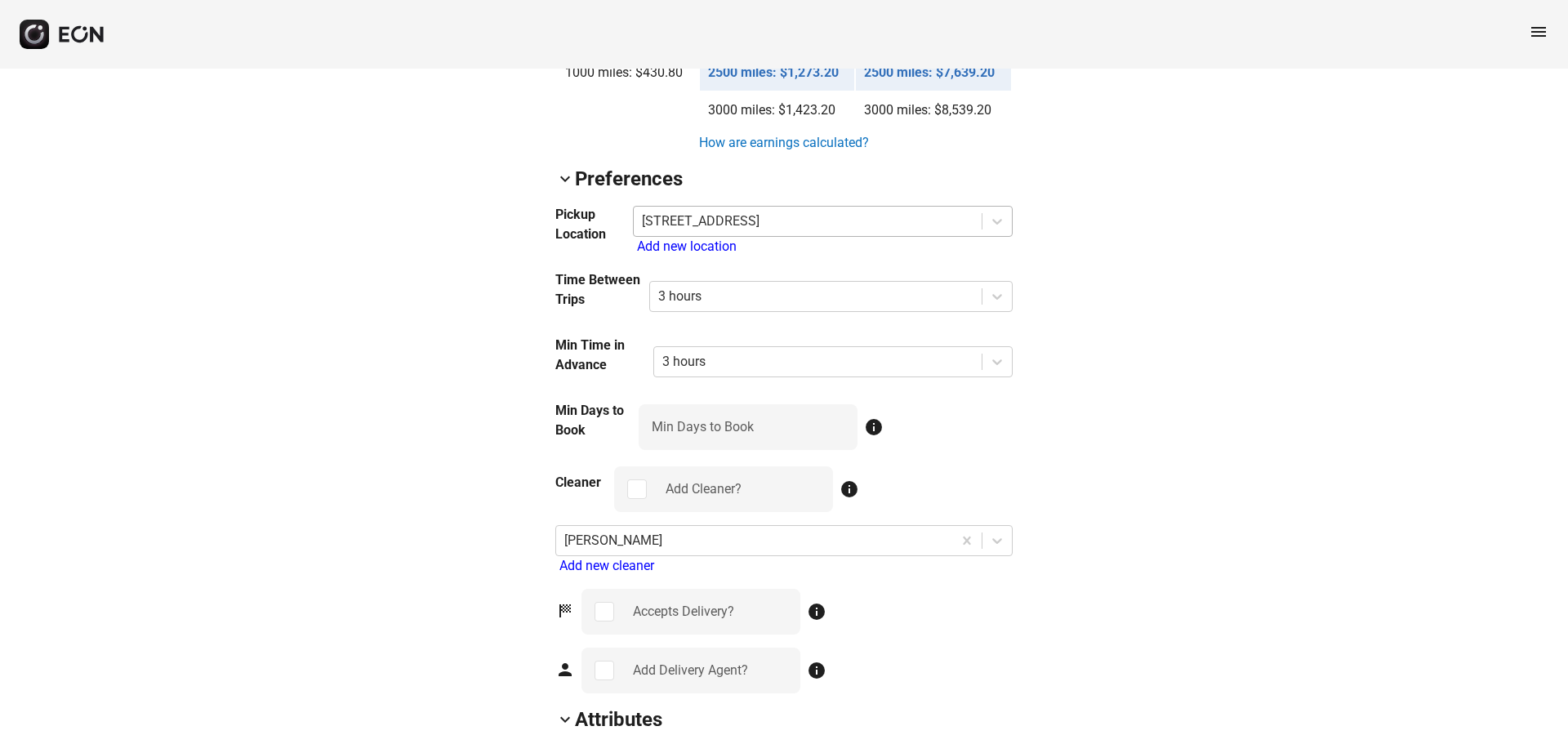
click at [797, 222] on div at bounding box center [807, 221] width 331 height 23
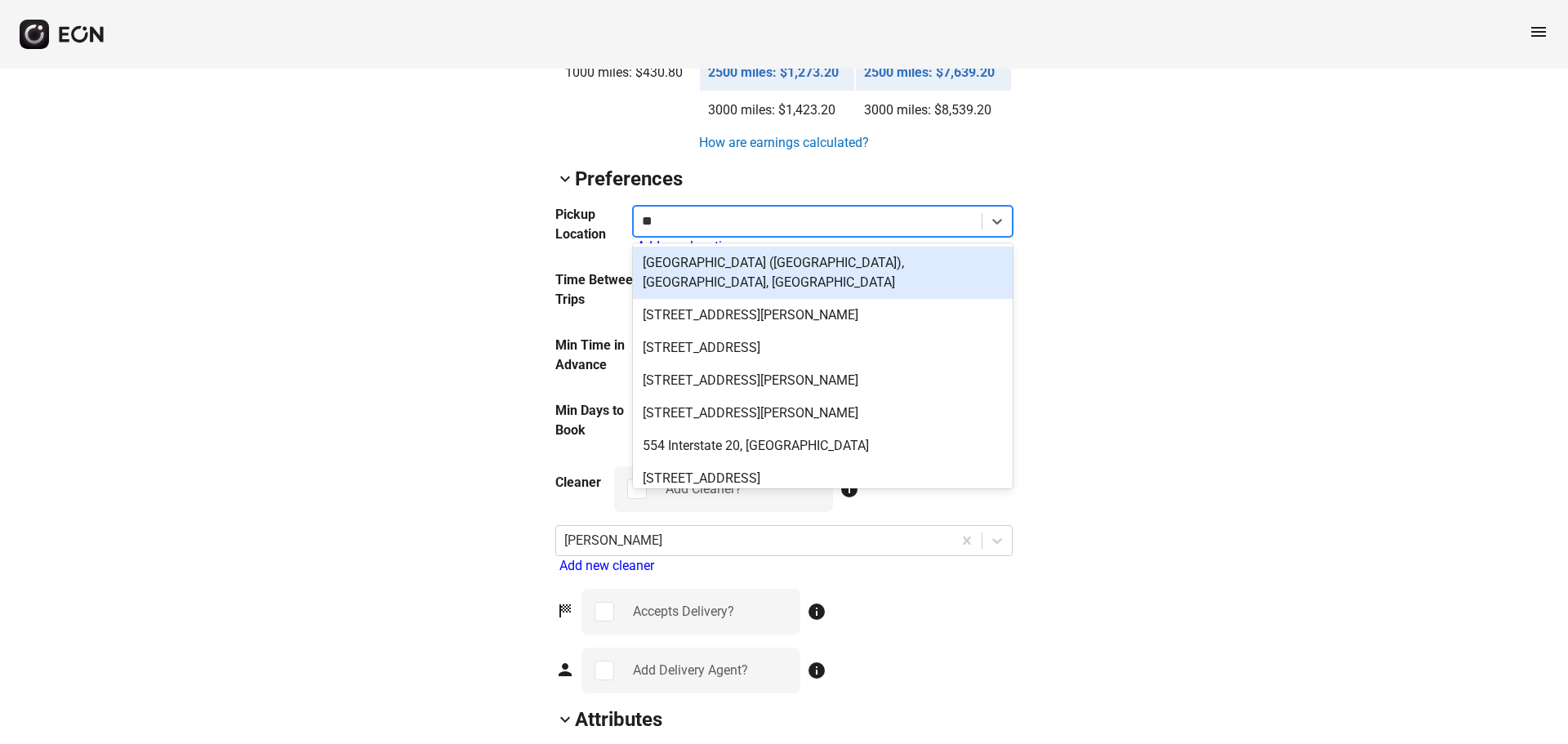
type input "*"
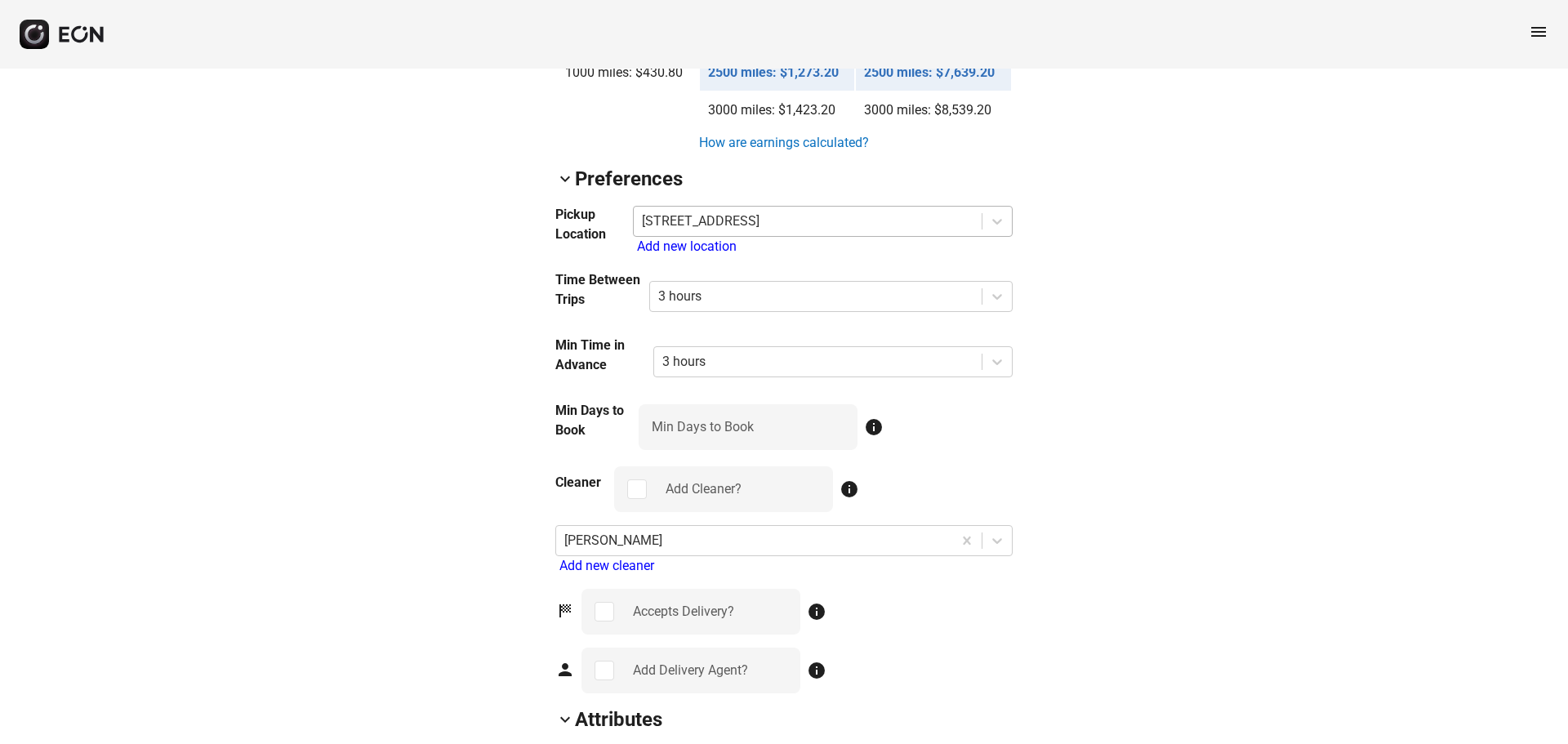
click at [833, 215] on div at bounding box center [807, 221] width 331 height 23
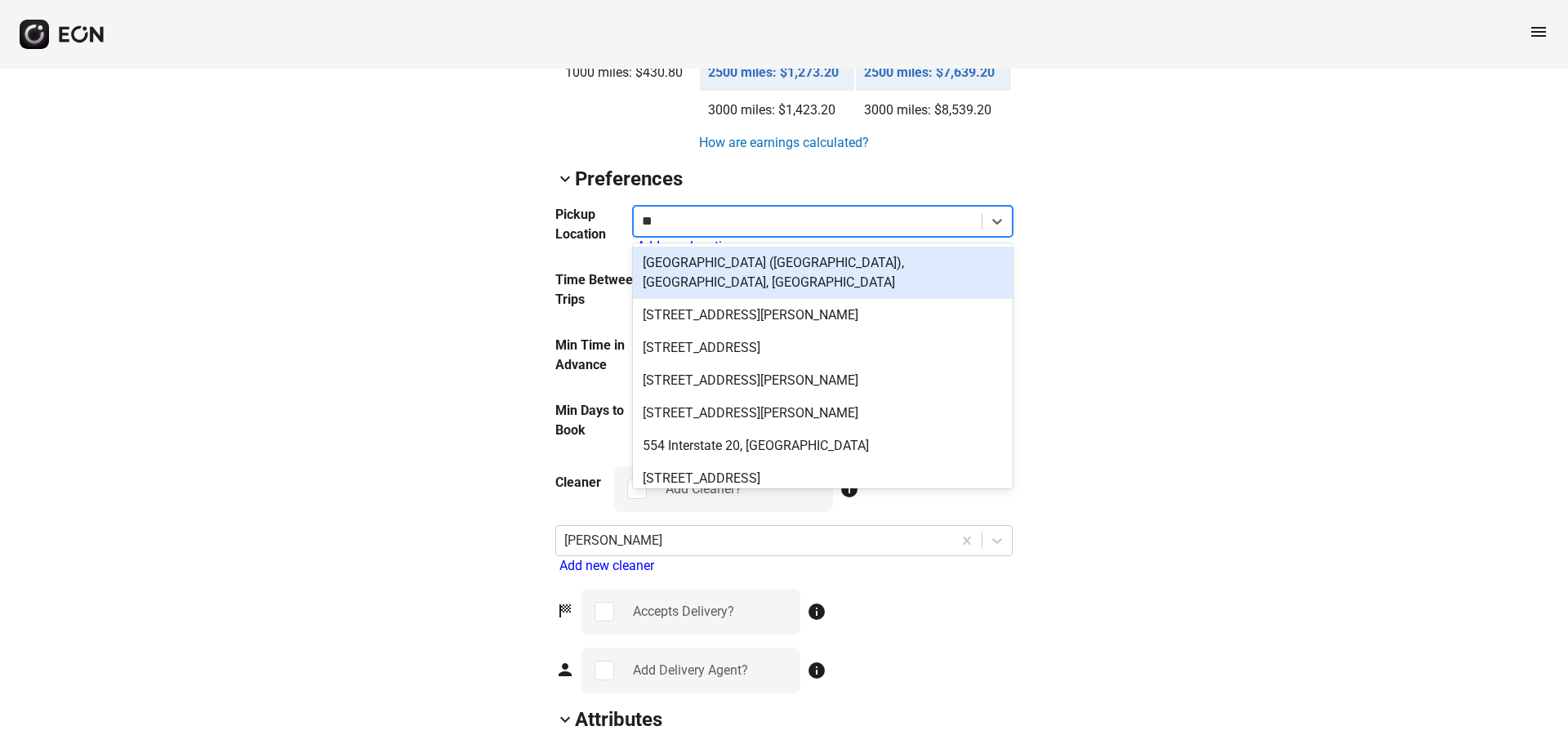
type input "*"
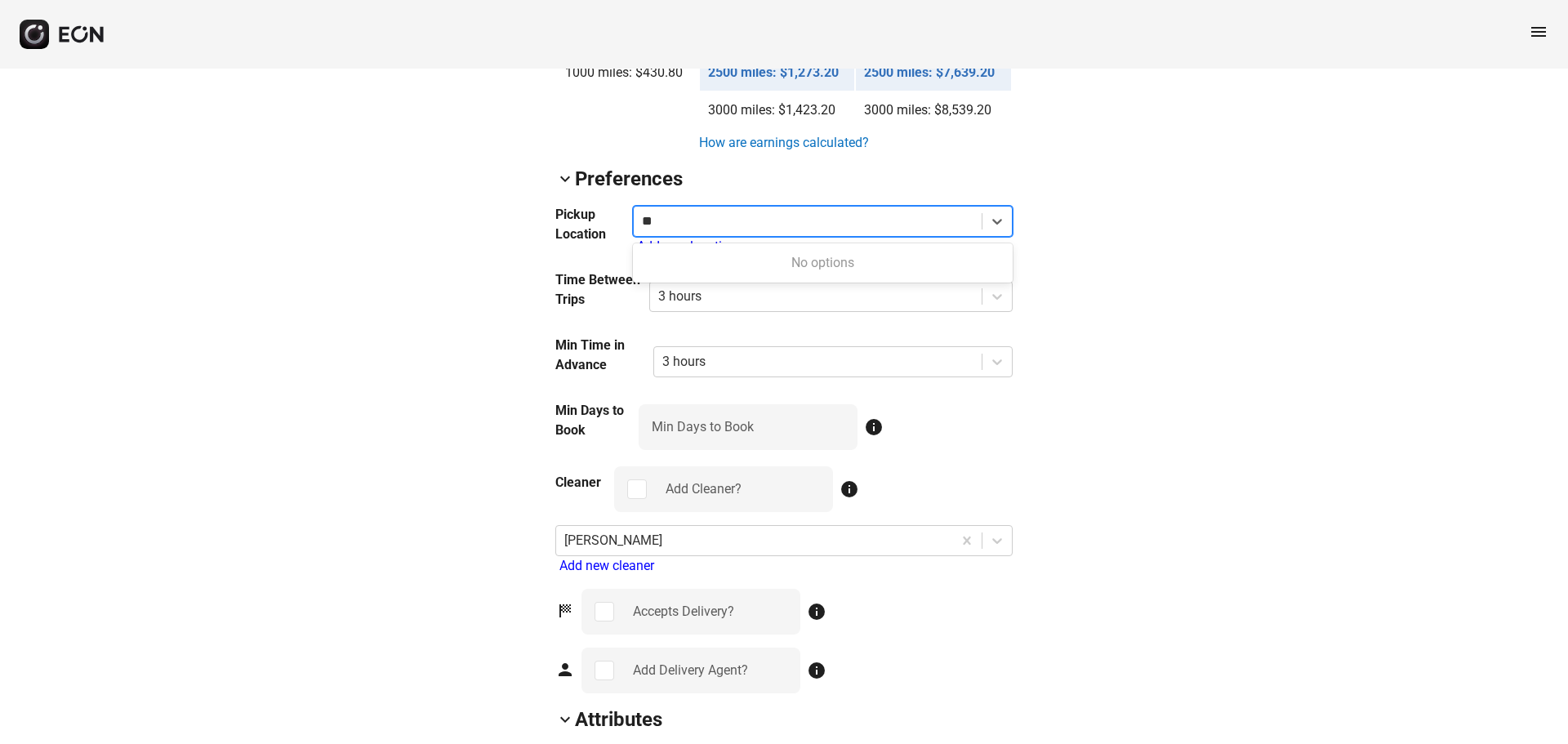
type input "*"
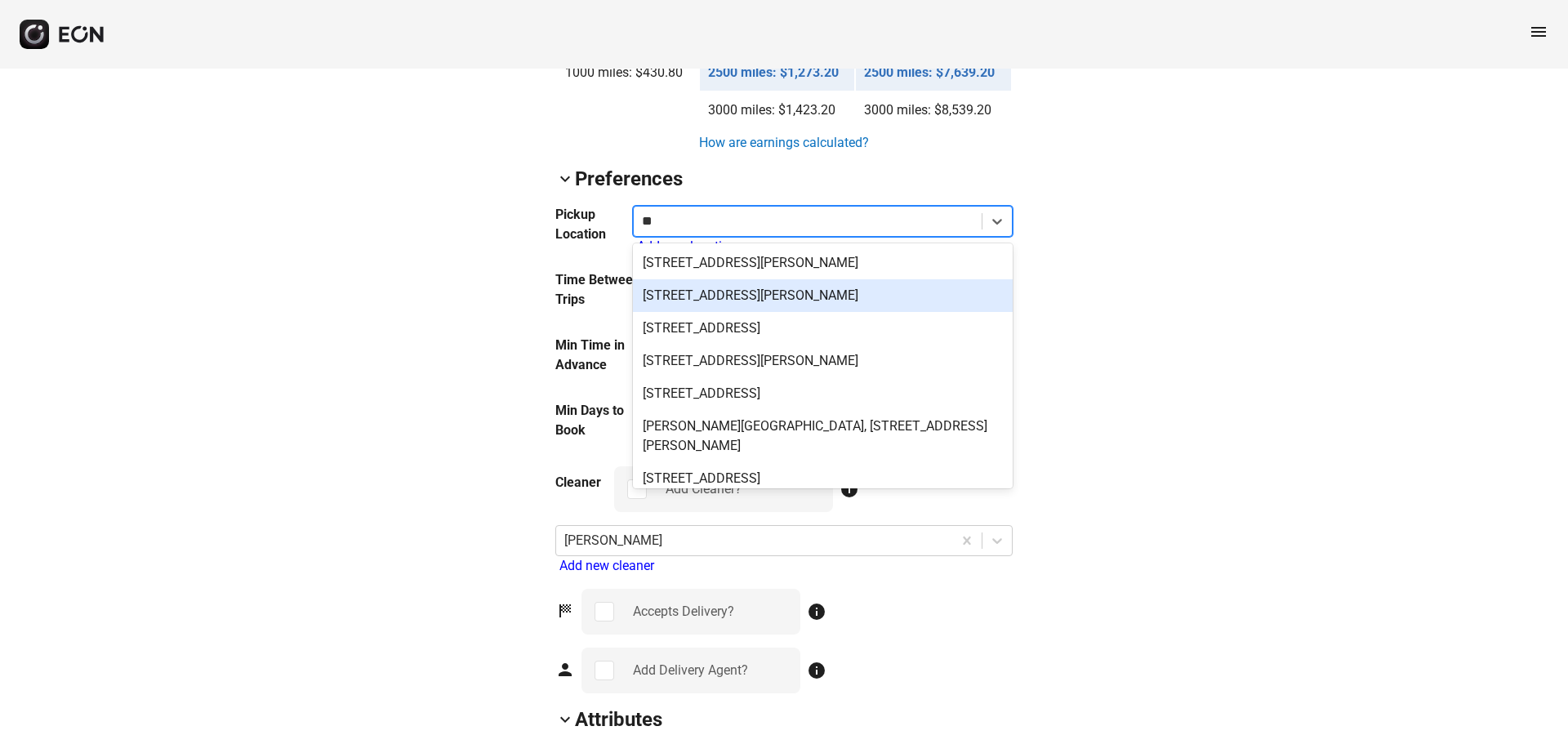
type input "*"
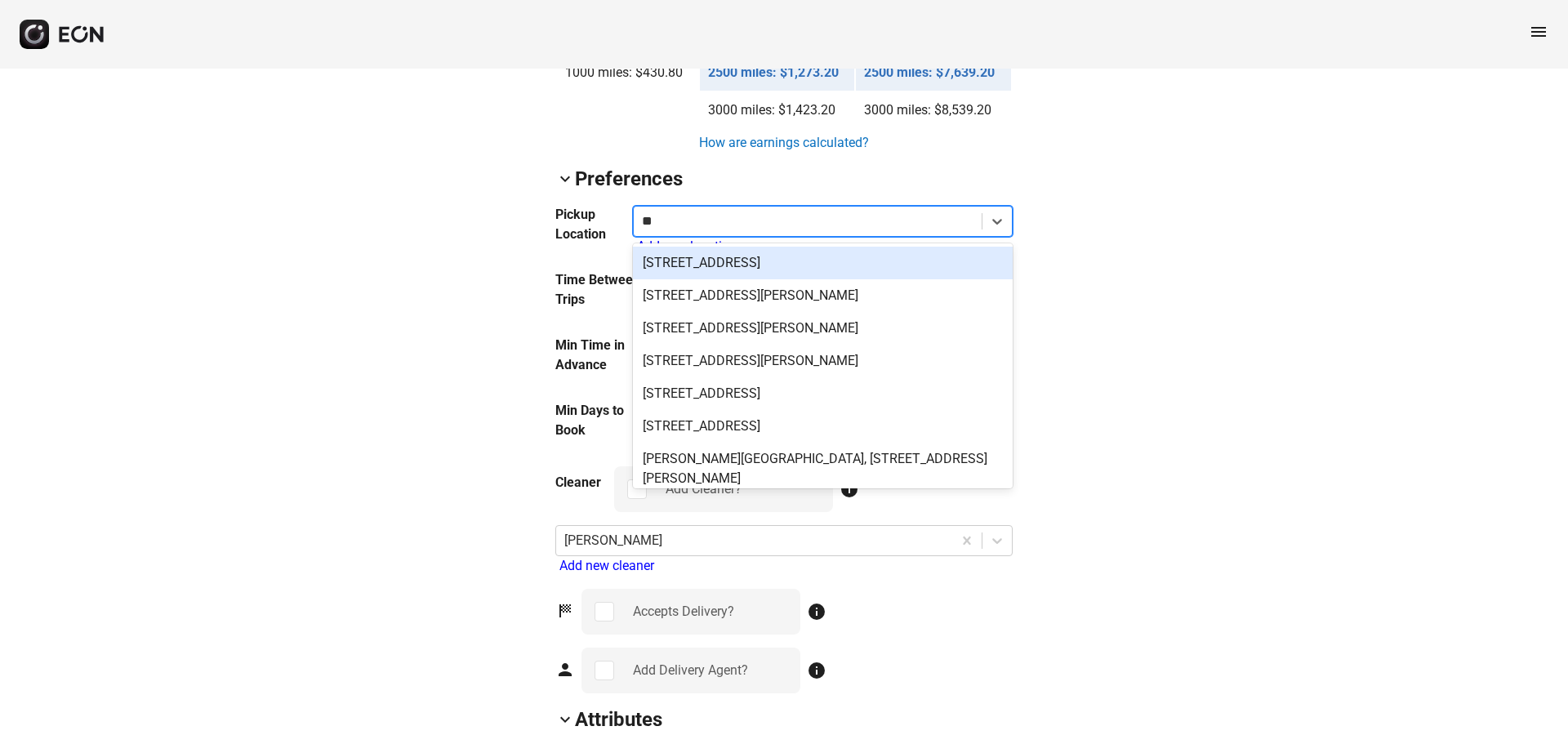
type input "*"
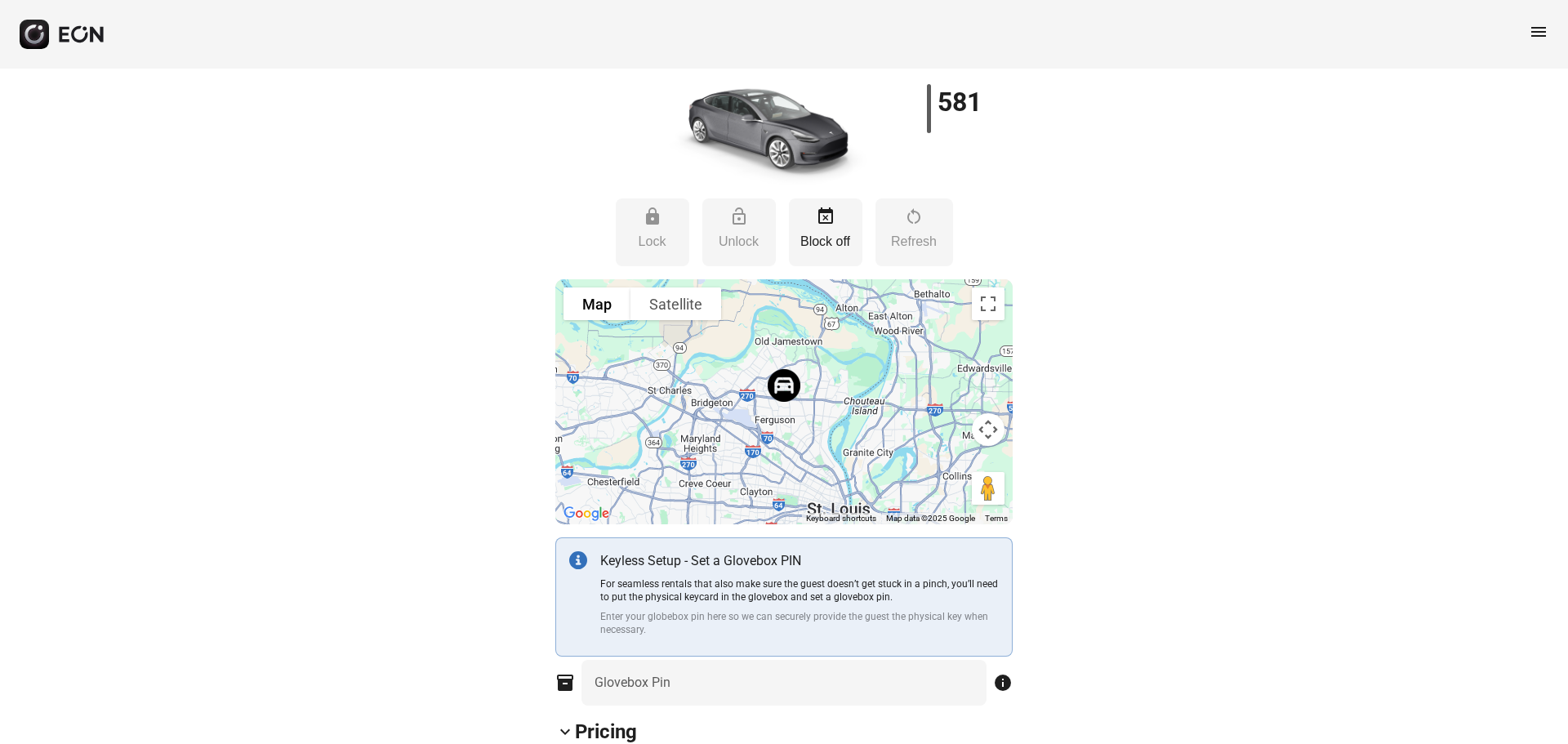
scroll to position [0, 0]
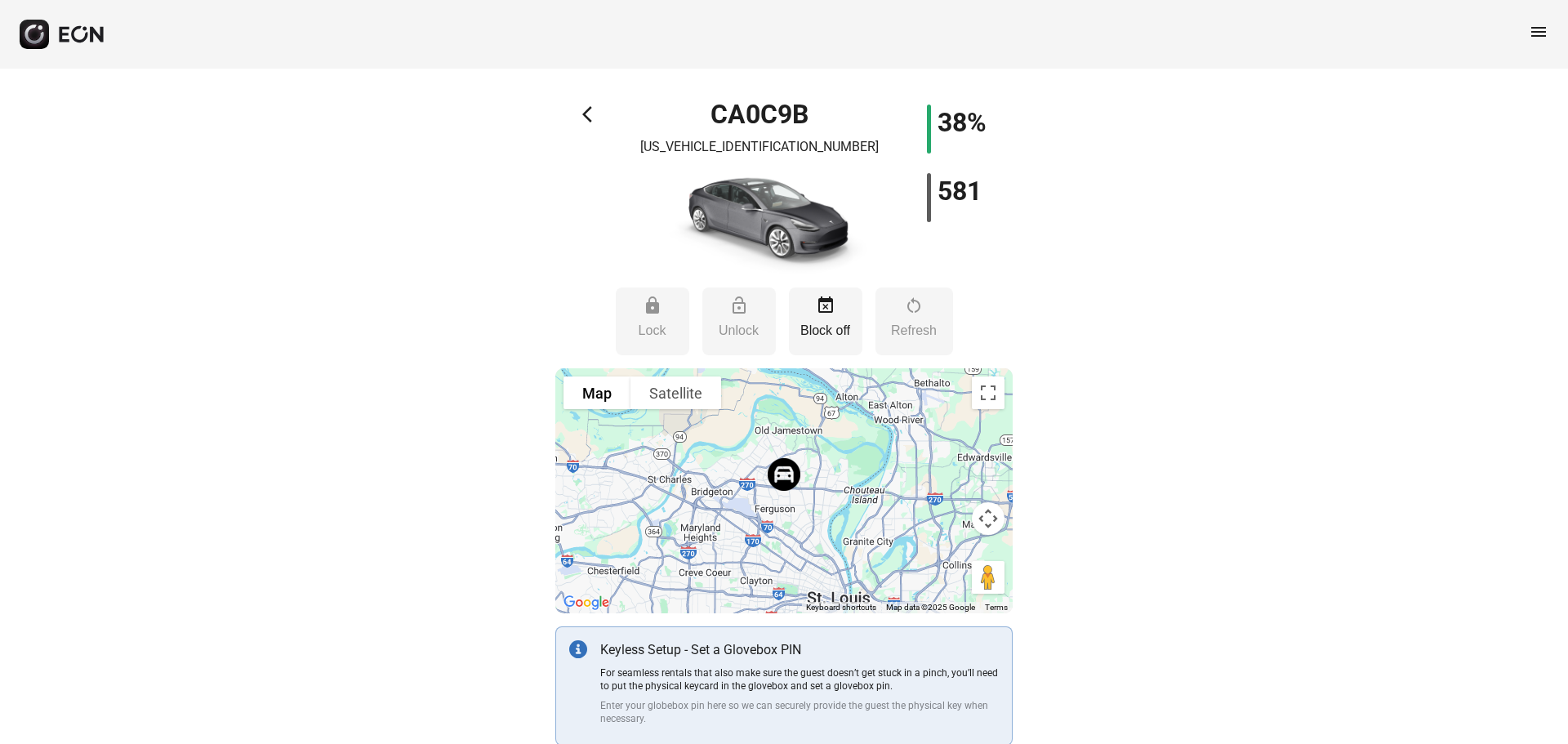
click at [579, 114] on div "arrow_back_ios CA0C9B [US_VEHICLE_IDENTIFICATION_NUMBER] 38% 581" at bounding box center [784, 191] width 458 height 173
click at [591, 112] on span "arrow_back_ios" at bounding box center [592, 114] width 19 height 19
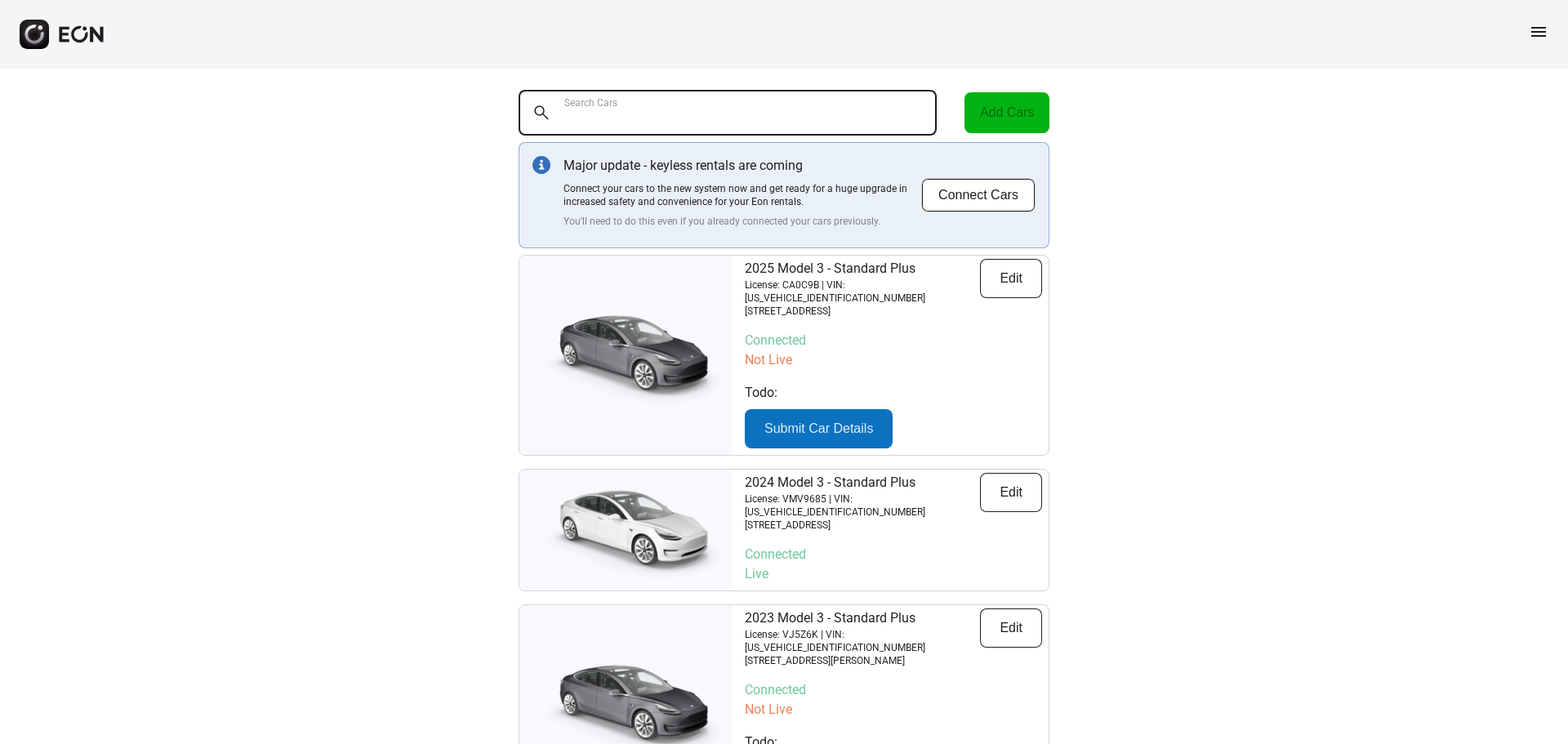
click at [664, 123] on Cars "Search Cars" at bounding box center [728, 113] width 419 height 46
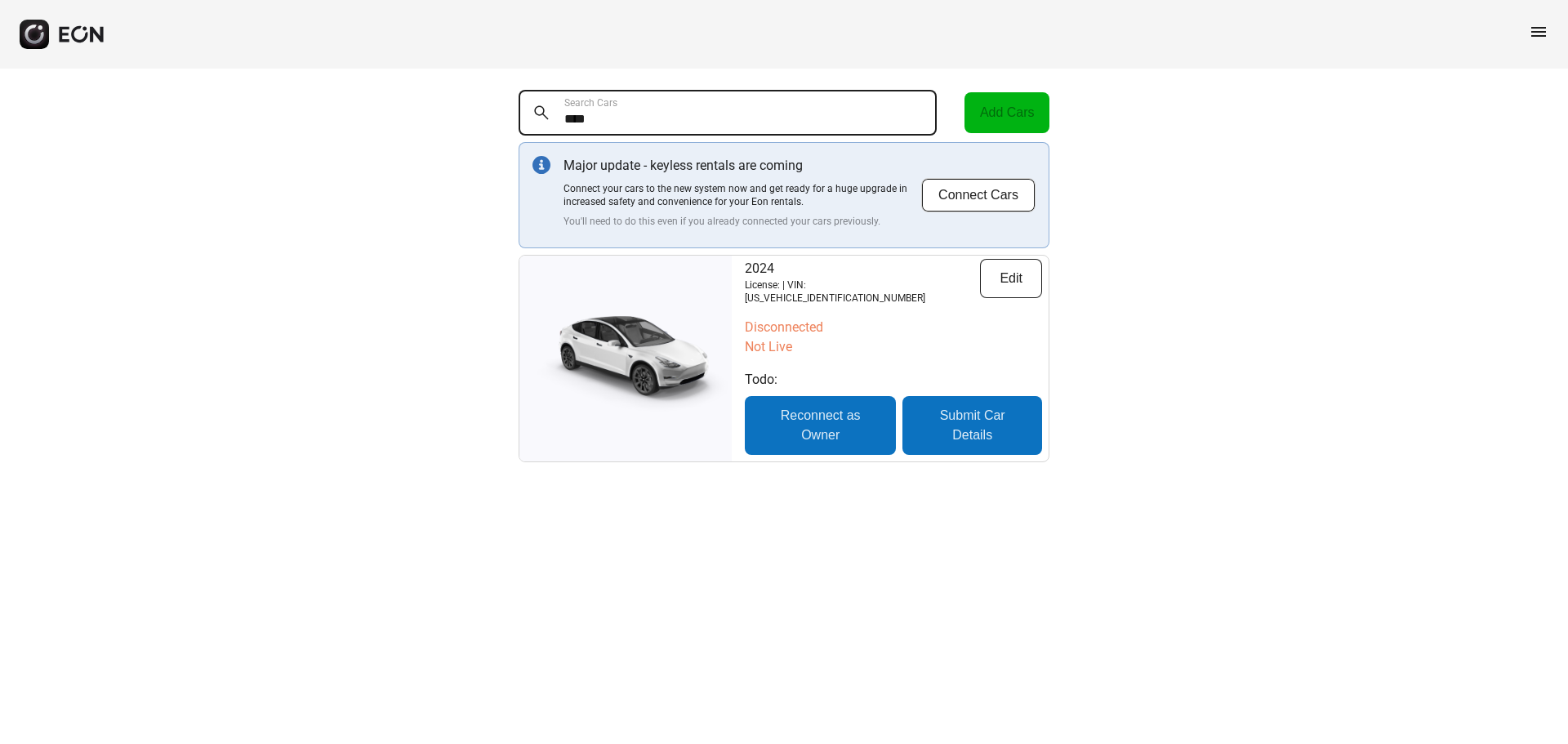
type Cars "****"
